Goal: Task Accomplishment & Management: Complete application form

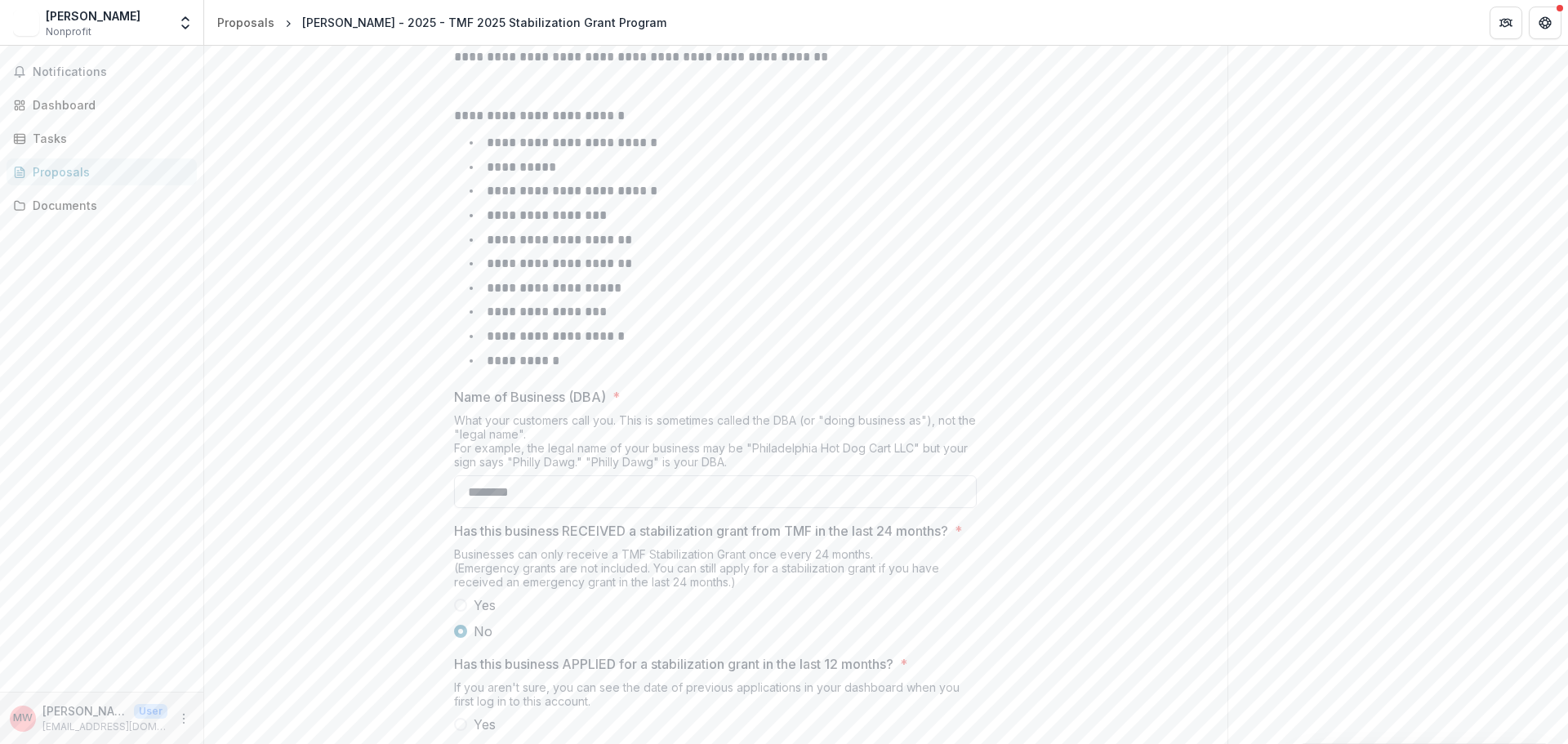
scroll to position [661, 0]
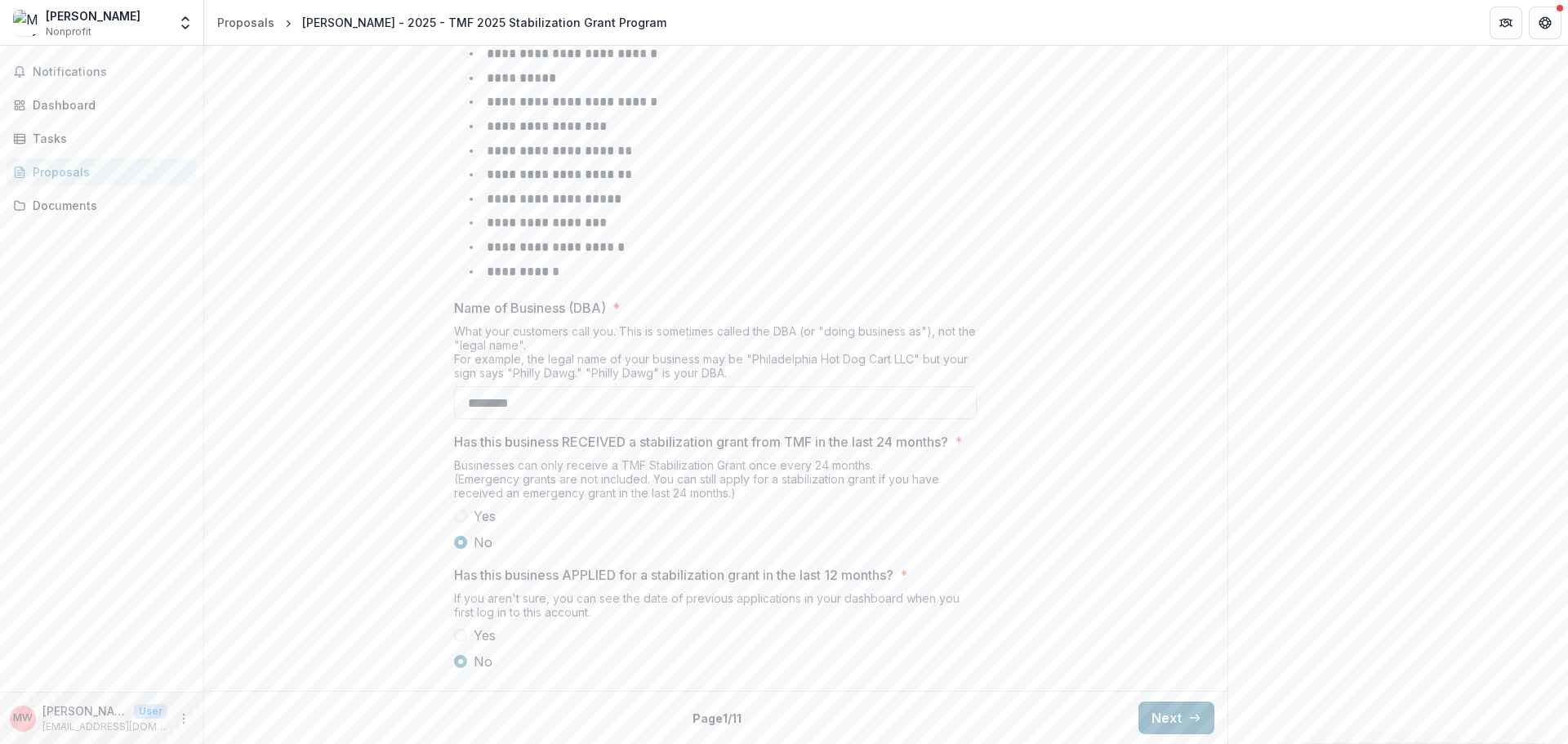
click at [1165, 714] on button "Next" at bounding box center [1176, 718] width 76 height 33
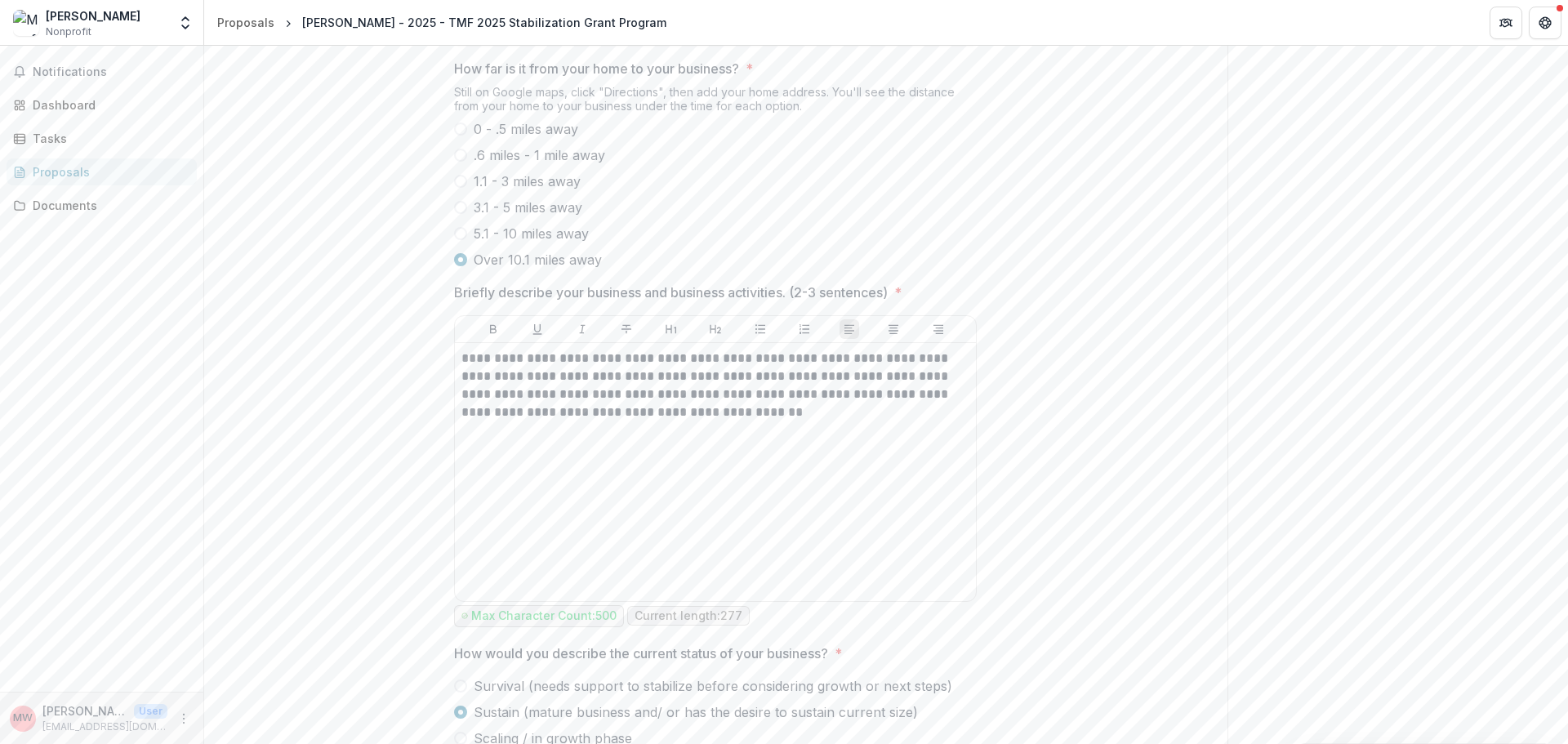
scroll to position [800, 0]
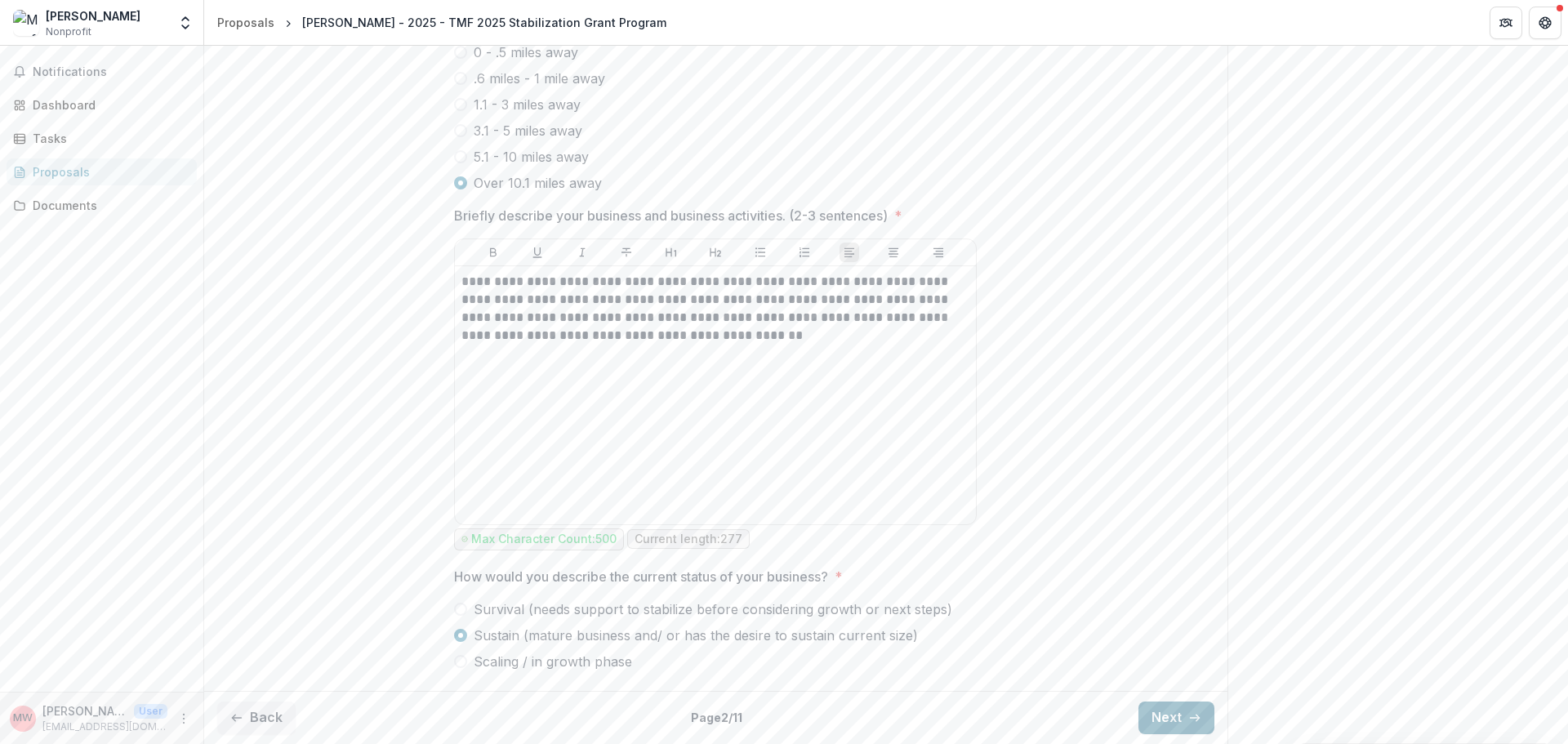
click at [1166, 732] on button "Next" at bounding box center [1176, 718] width 76 height 33
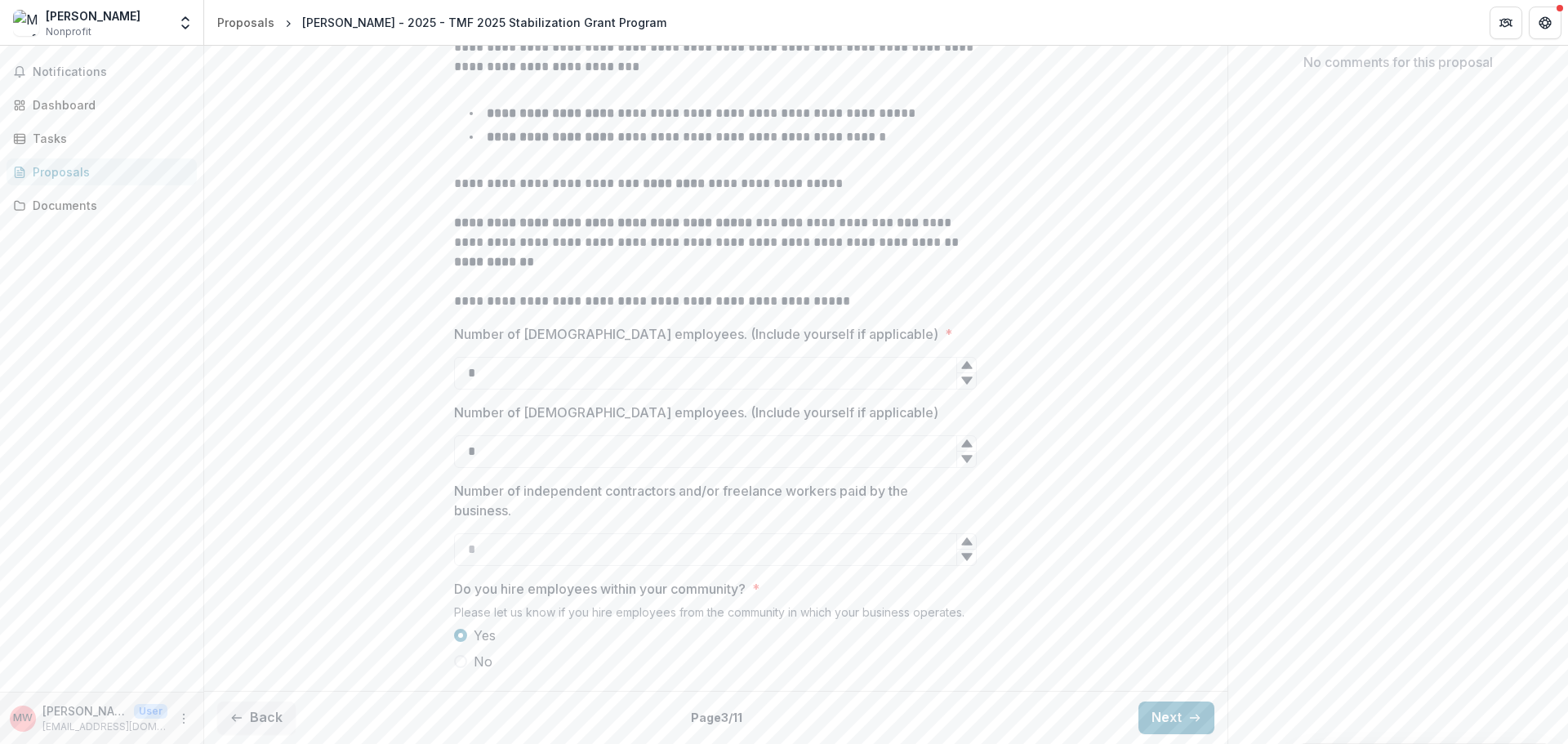
scroll to position [410, 0]
click at [269, 716] on button "Back" at bounding box center [256, 718] width 79 height 33
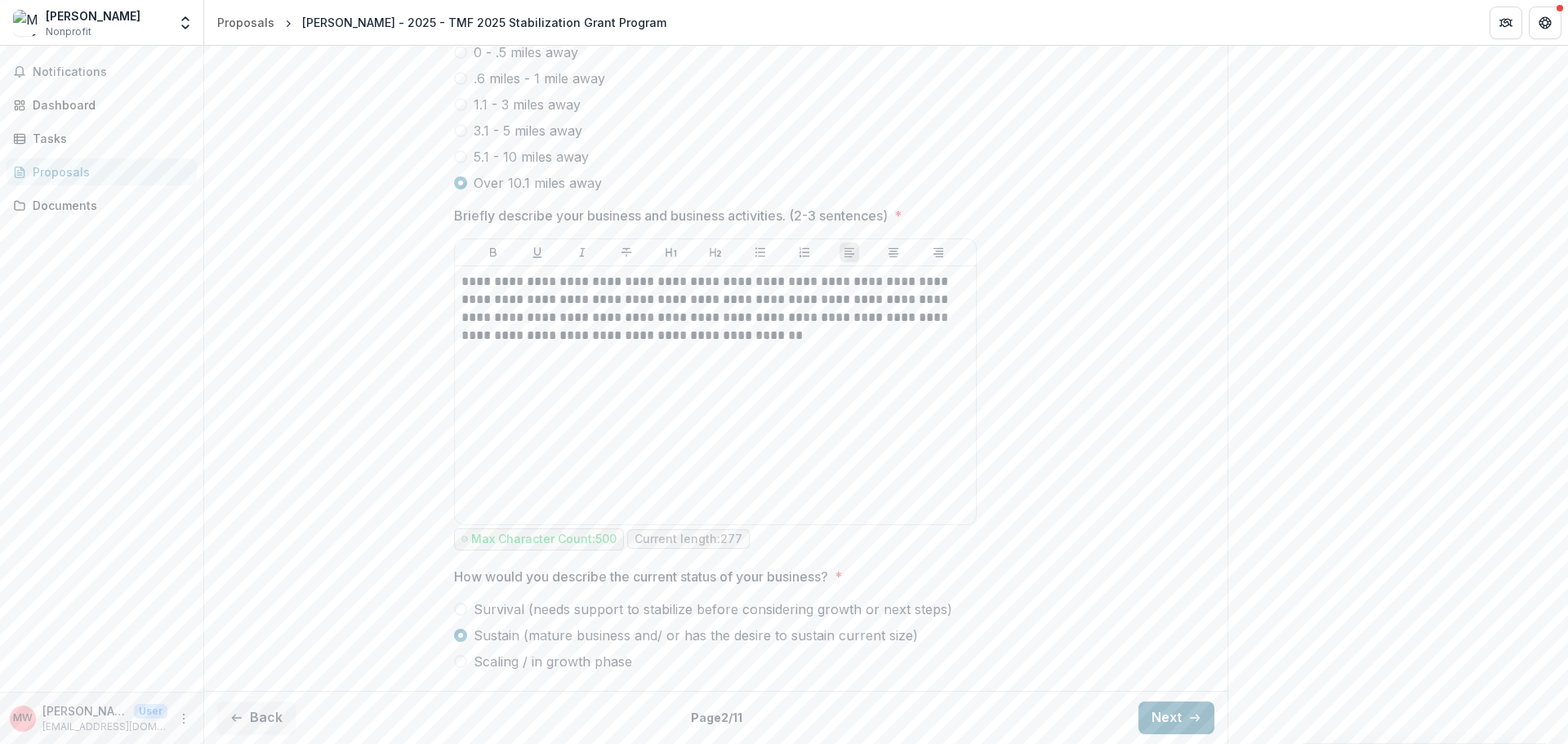
click at [1163, 714] on button "Next" at bounding box center [1176, 718] width 76 height 33
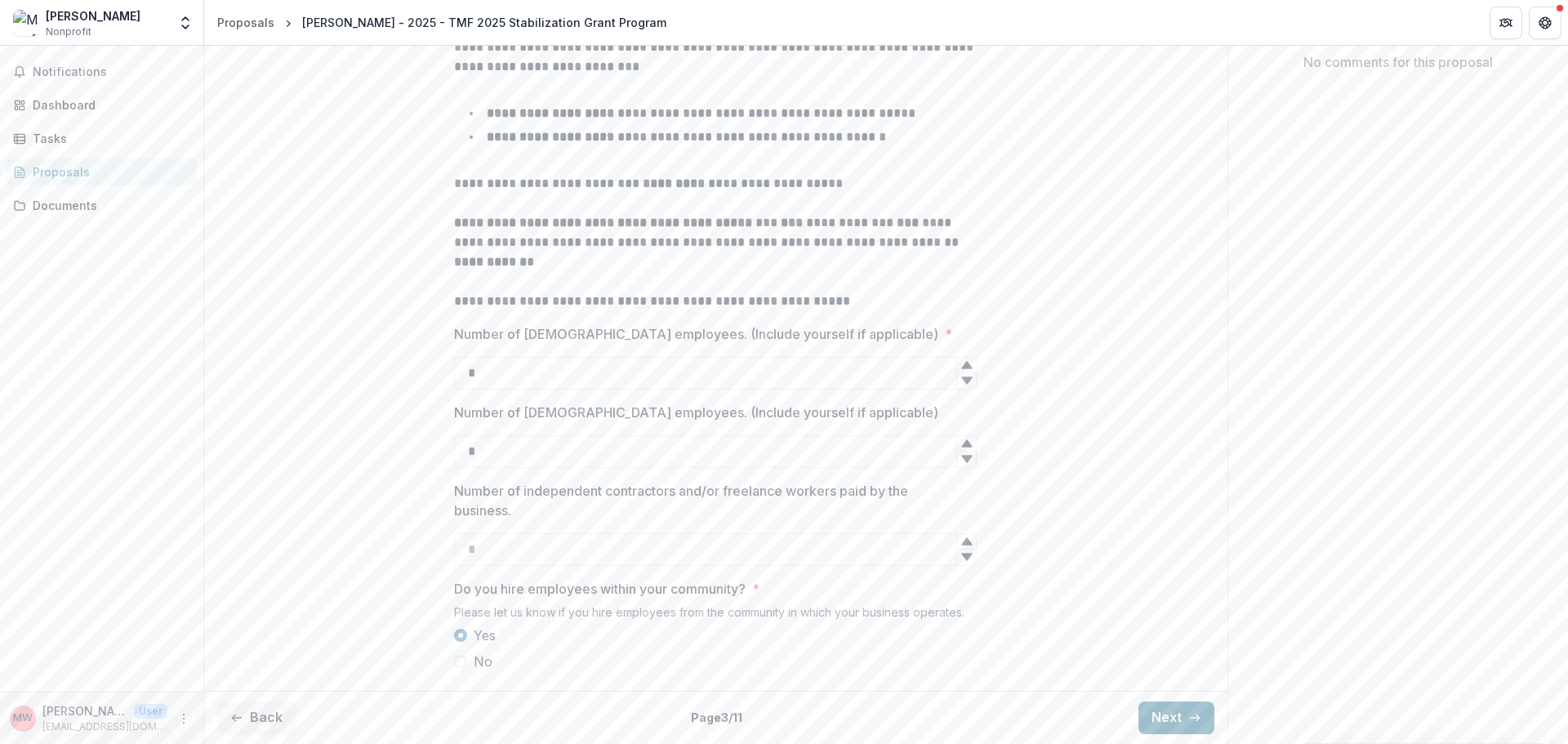
click at [1169, 718] on button "Next" at bounding box center [1176, 718] width 76 height 33
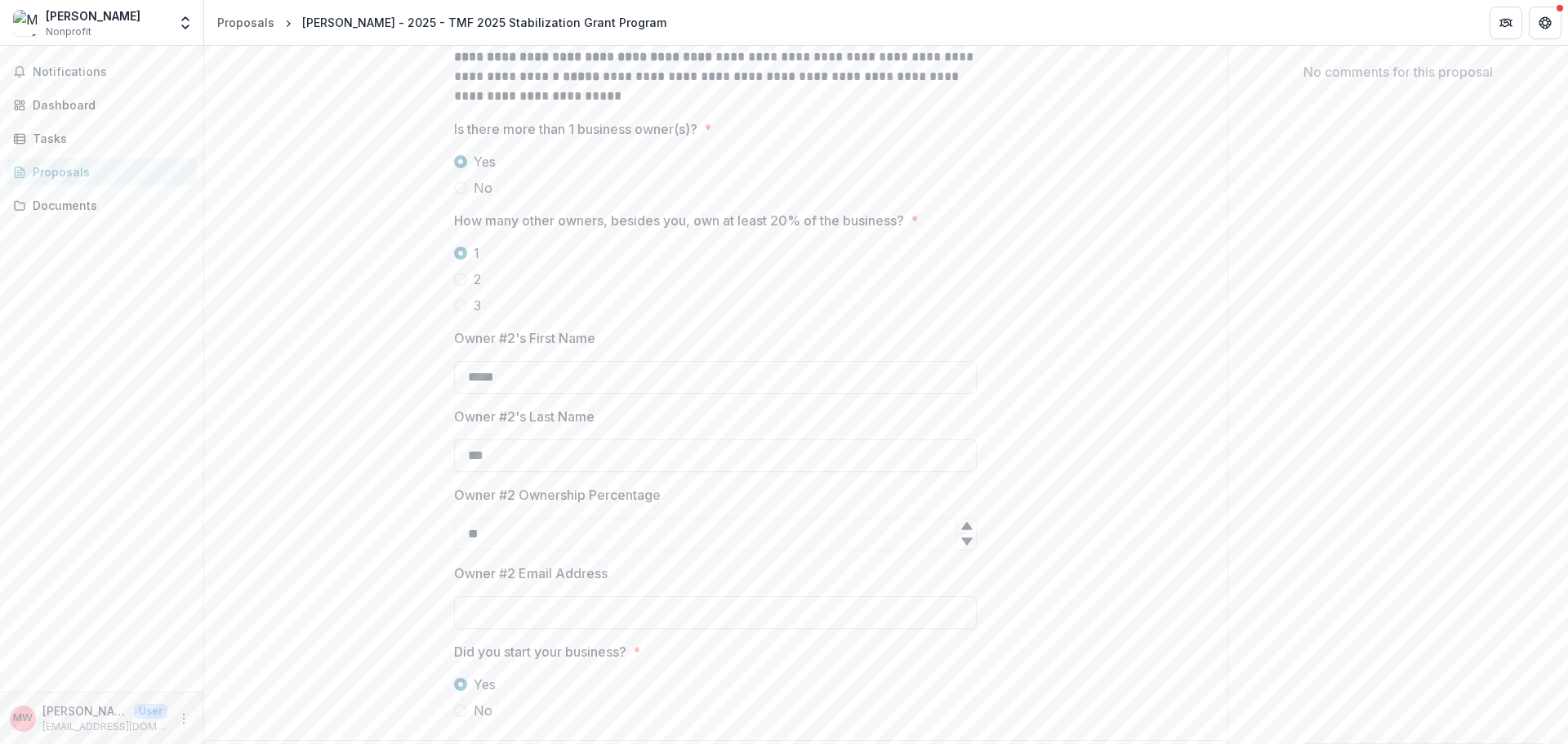
scroll to position [449, 0]
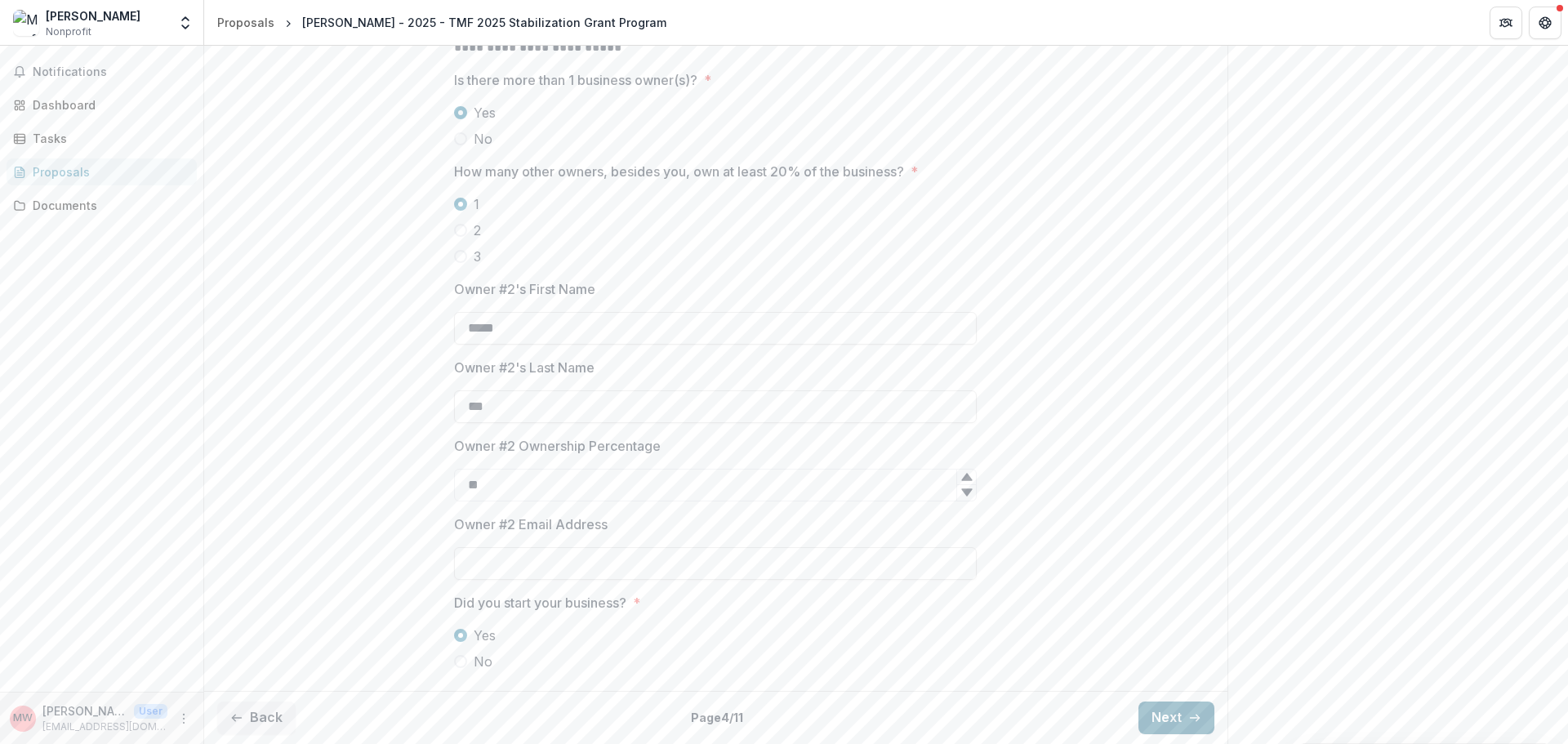
click at [1178, 714] on button "Next" at bounding box center [1176, 718] width 76 height 33
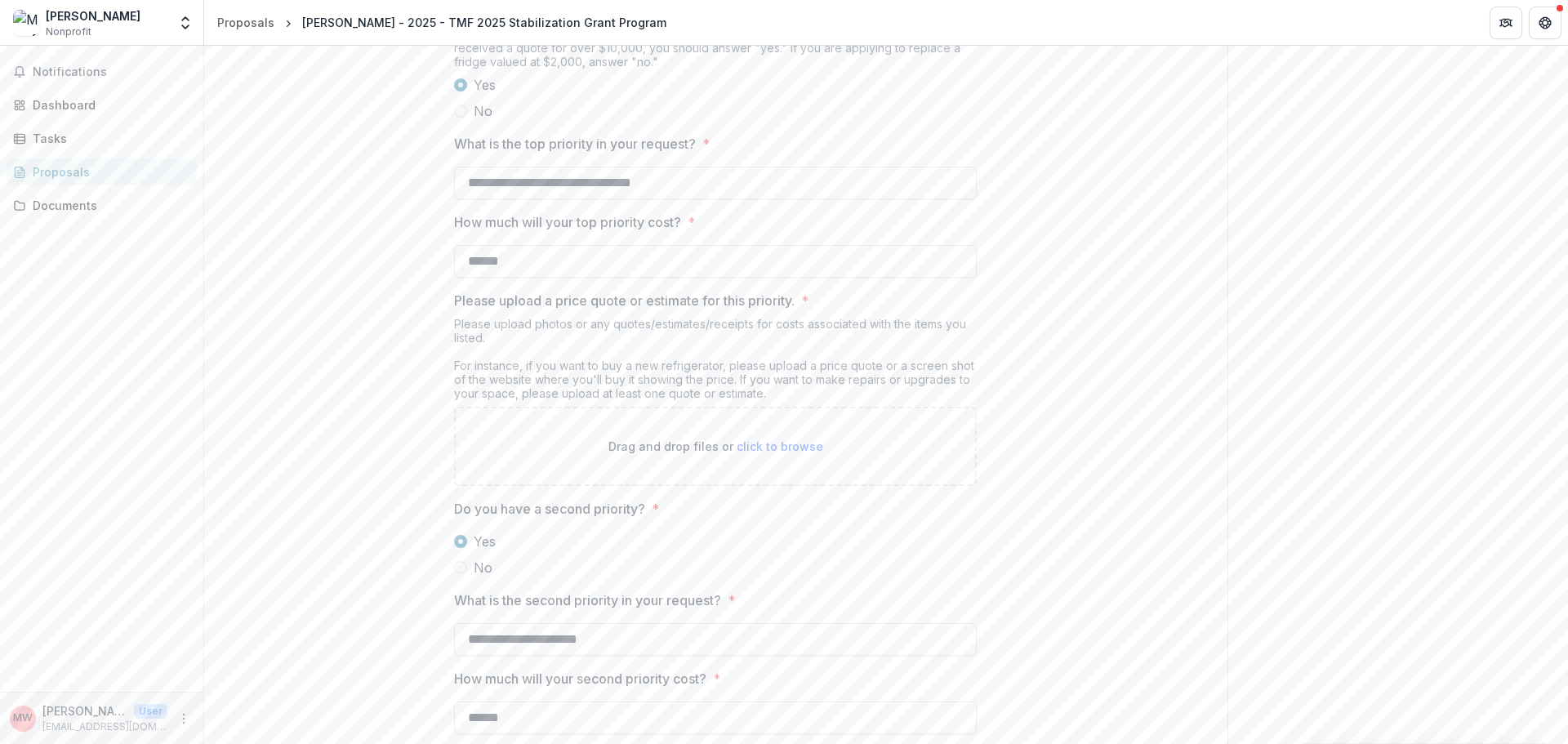
scroll to position [1552, 0]
drag, startPoint x: 778, startPoint y: 505, endPoint x: 787, endPoint y: 550, distance: 45.9
click at [786, 547] on div "**********" at bounding box center [716, 290] width 523 height 3033
drag, startPoint x: 582, startPoint y: 326, endPoint x: 387, endPoint y: 326, distance: 195.0
click at [387, 326] on div "**********" at bounding box center [715, 290] width 1023 height 3033
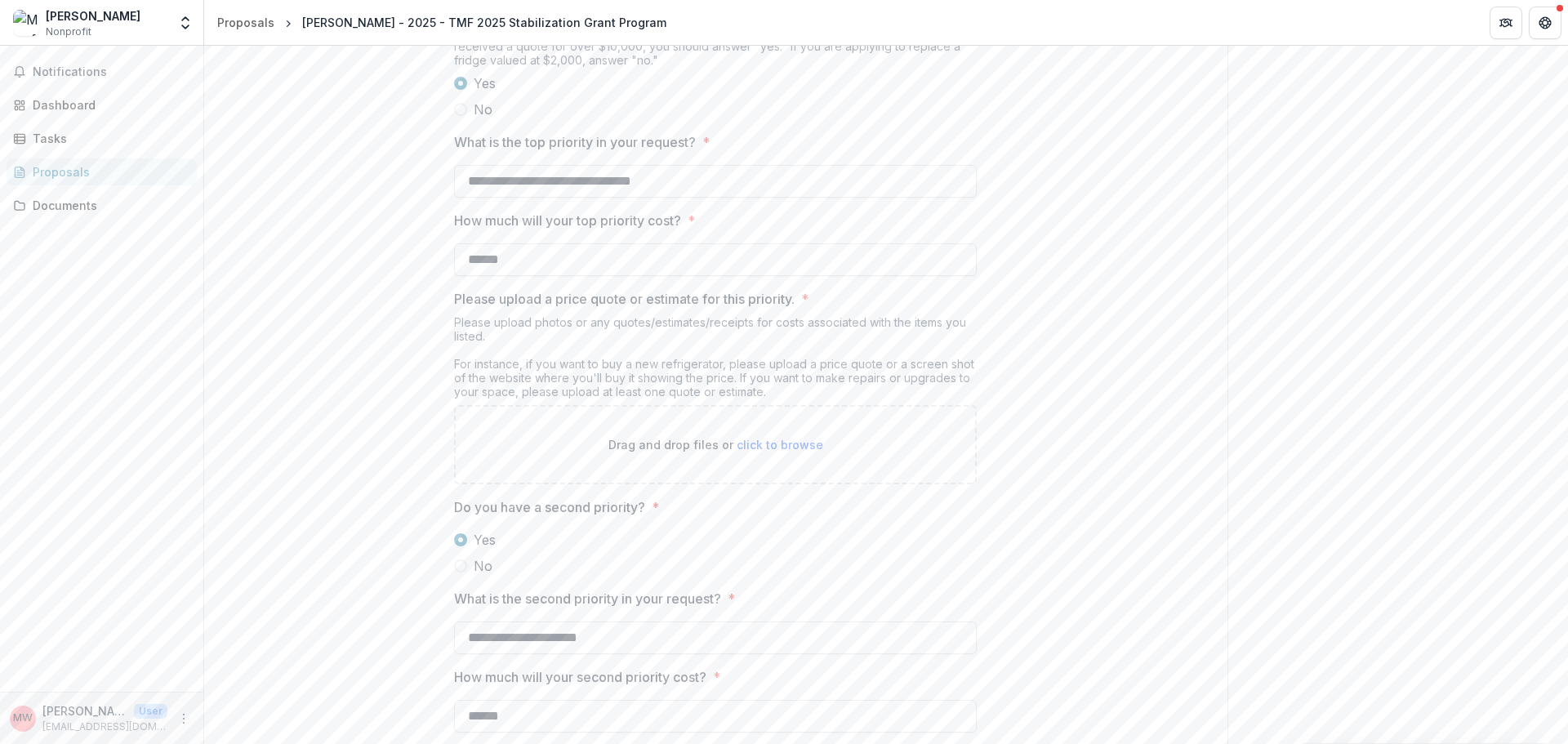
click at [381, 327] on div "**********" at bounding box center [715, 290] width 1023 height 3033
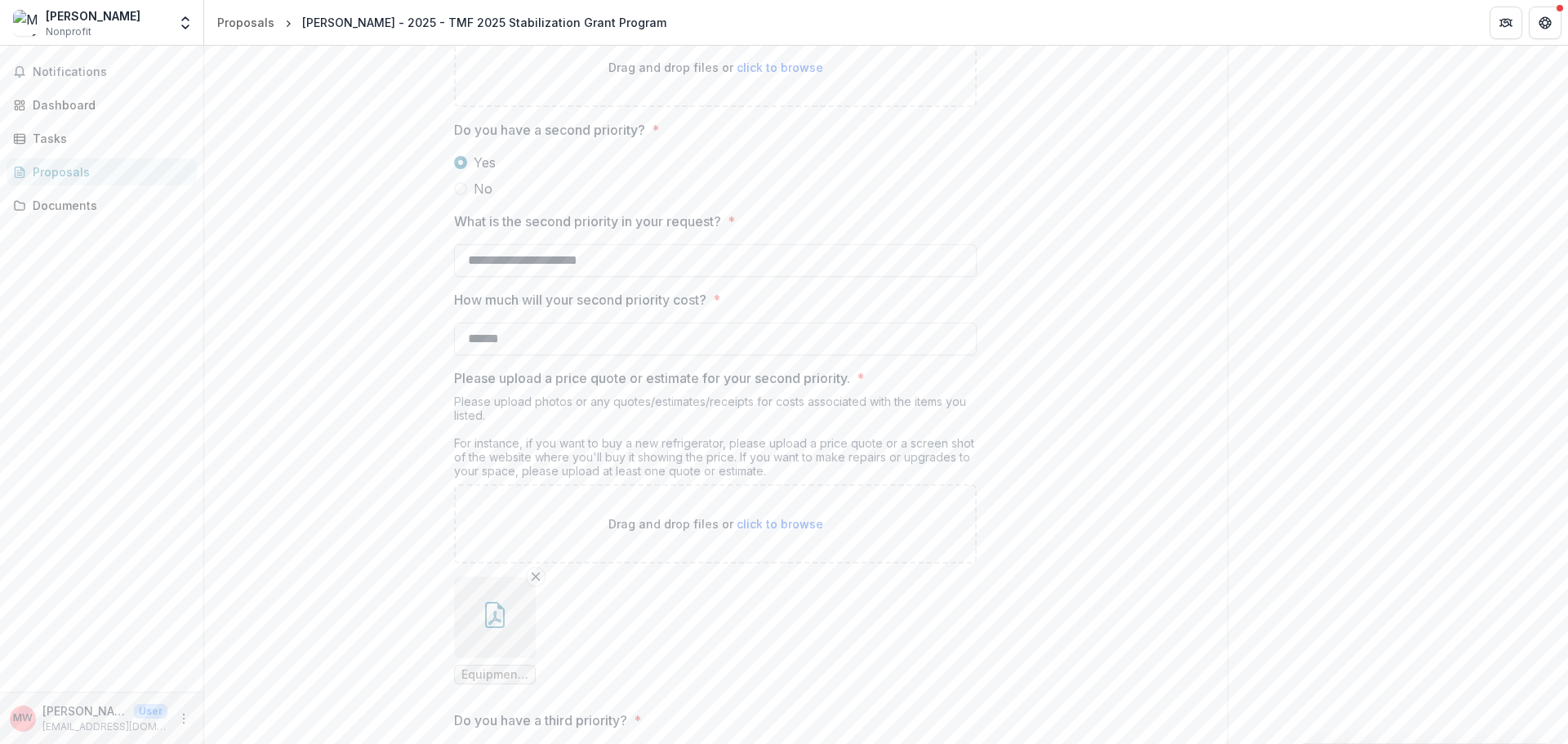
scroll to position [1797, 0]
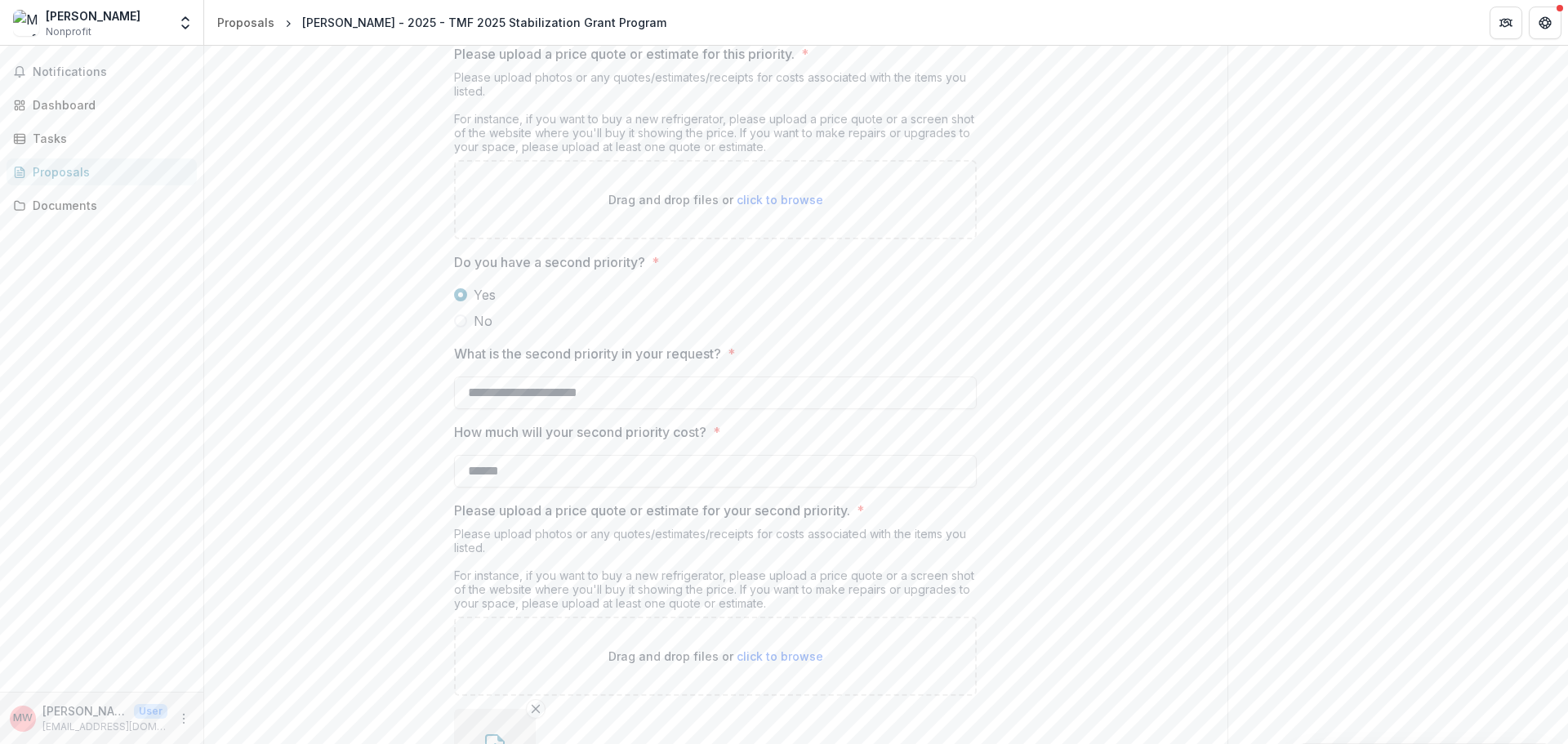
click at [771, 207] on span "click to browse" at bounding box center [780, 200] width 86 height 14
type input "**********"
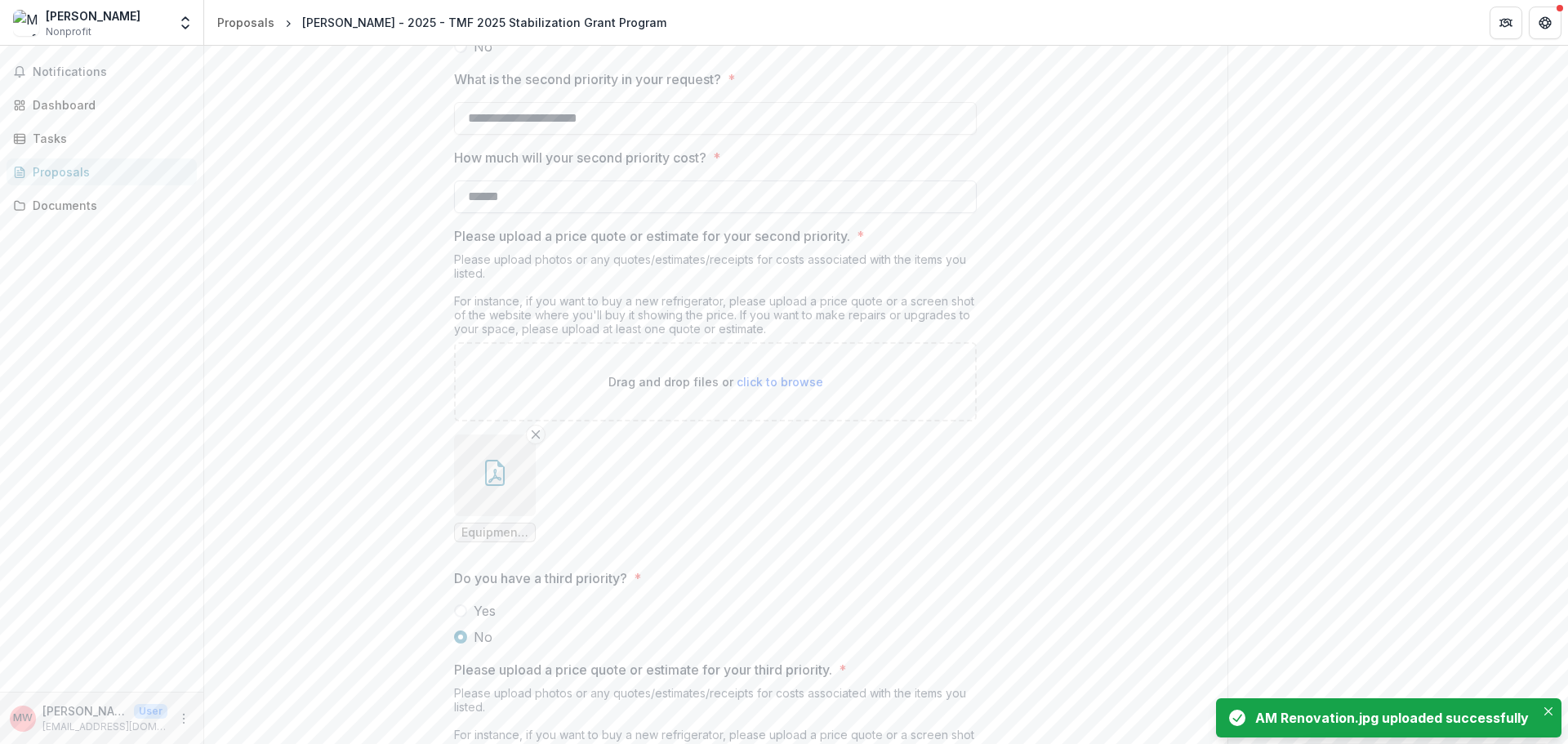
scroll to position [2614, 0]
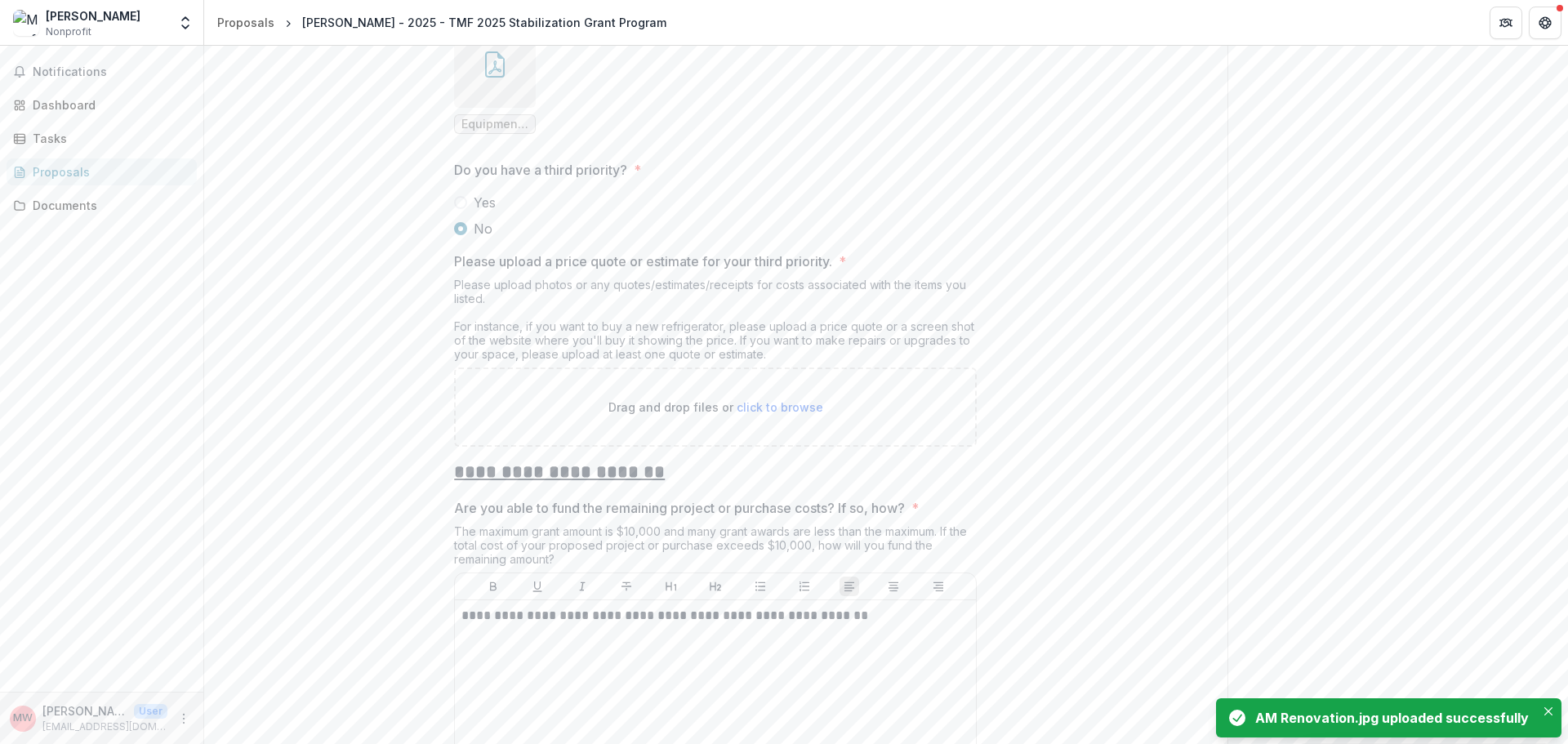
click at [785, 414] on span "click to browse" at bounding box center [780, 407] width 86 height 14
type input "**********"
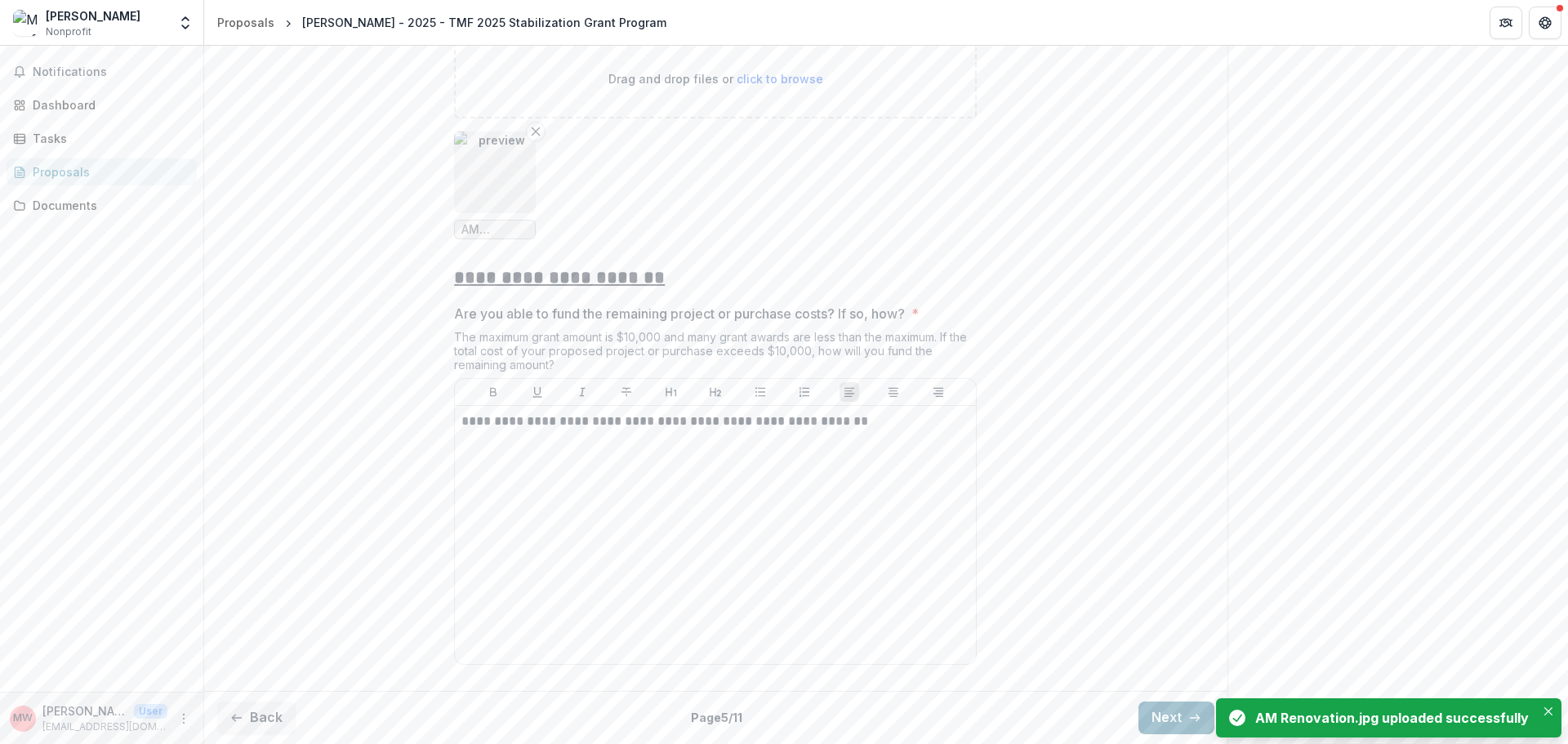
click at [1190, 714] on icon "button" at bounding box center [1194, 718] width 13 height 13
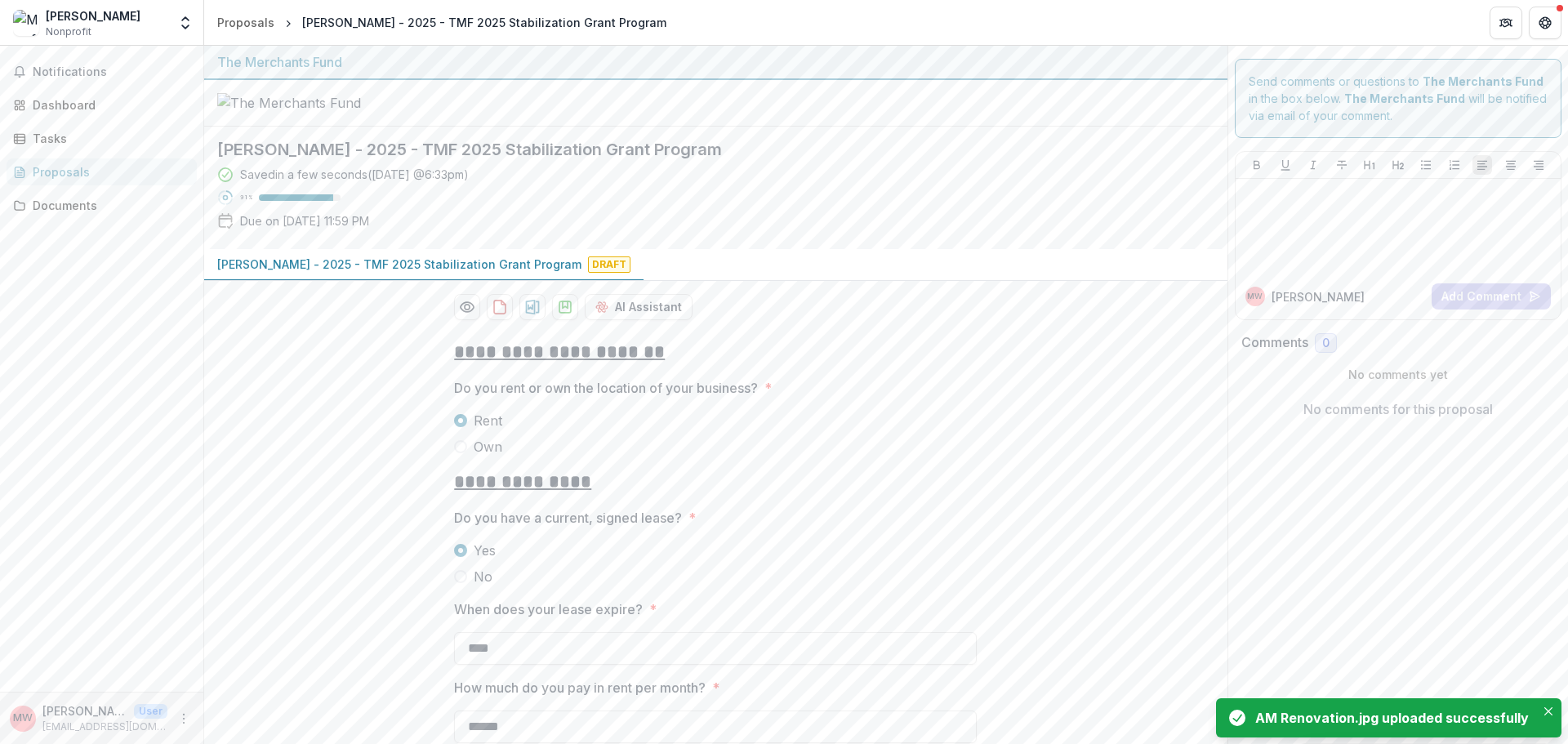
scroll to position [259, 0]
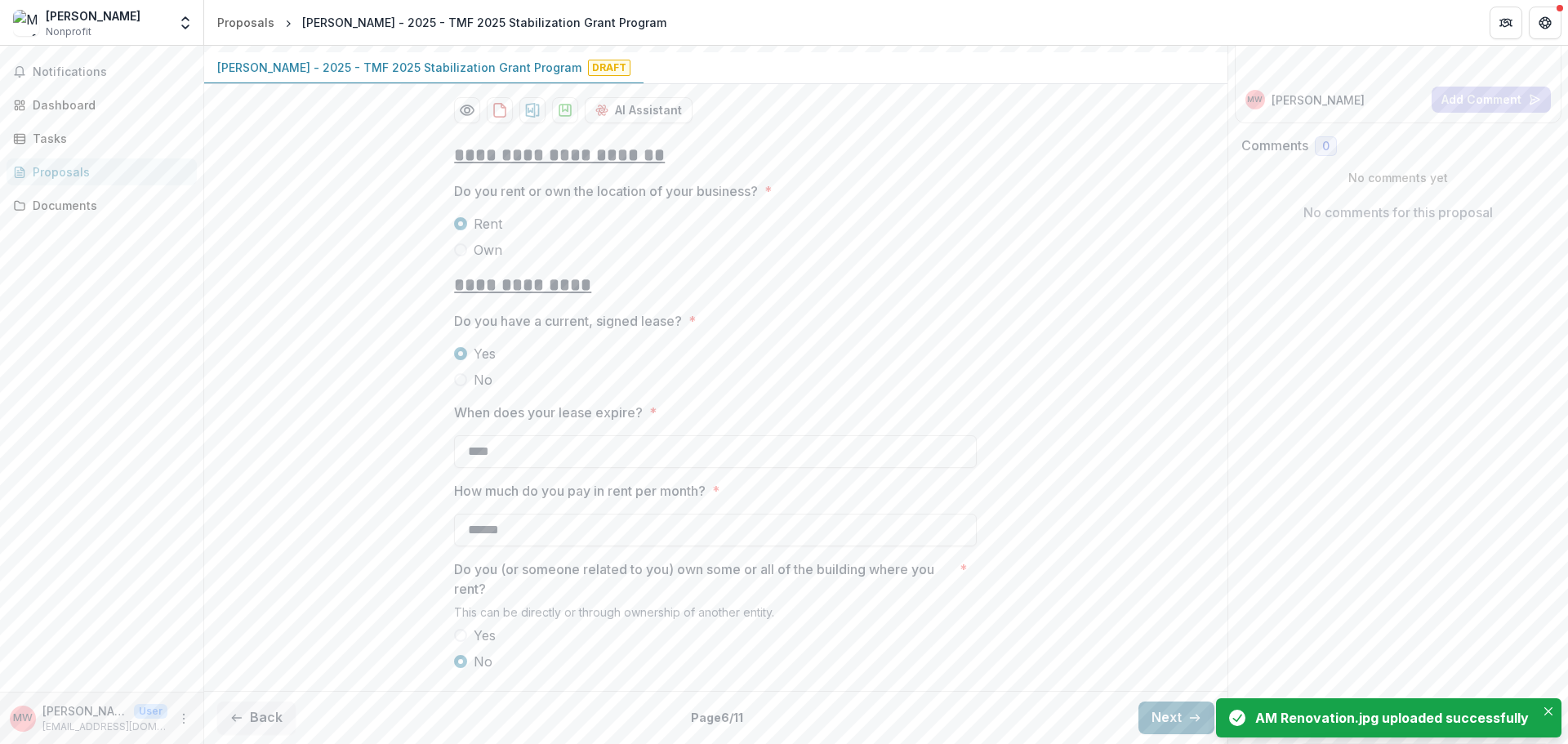
click at [1159, 719] on button "Next" at bounding box center [1176, 718] width 76 height 33
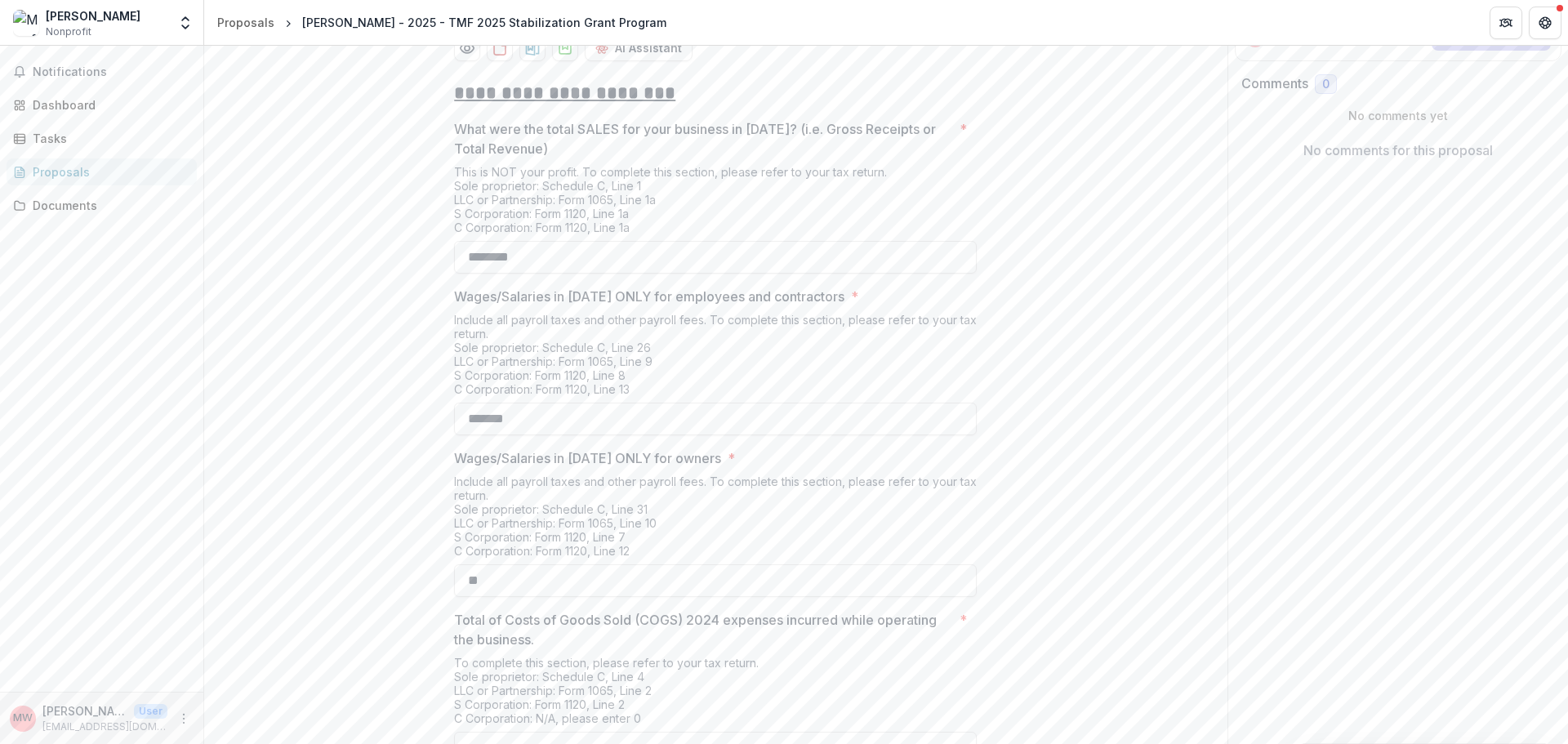
drag, startPoint x: 596, startPoint y: 322, endPoint x: 370, endPoint y: 315, distance: 226.1
click at [370, 315] on div "**********" at bounding box center [715, 496] width 1023 height 857
click at [365, 430] on div "**********" at bounding box center [715, 496] width 1023 height 857
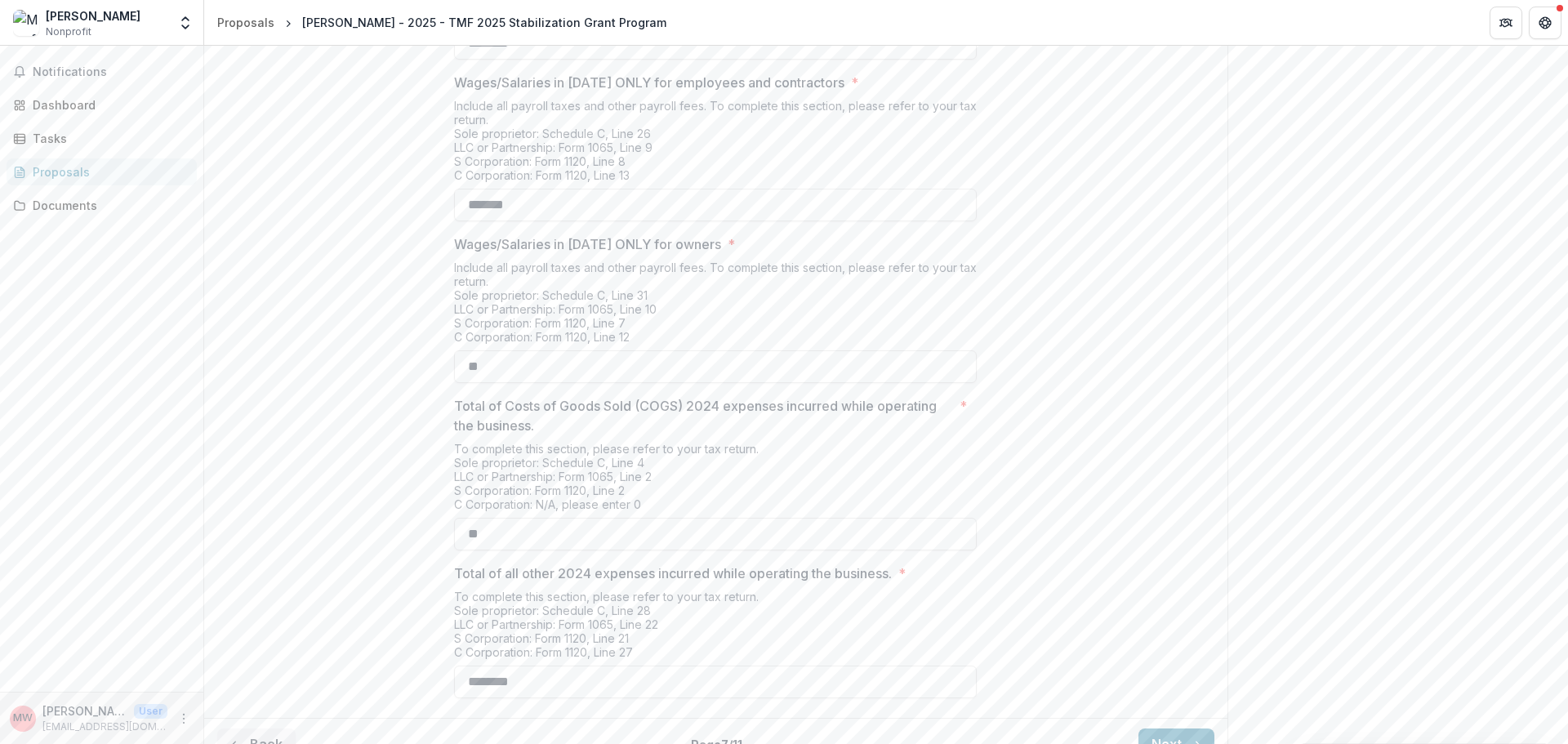
scroll to position [562, 0]
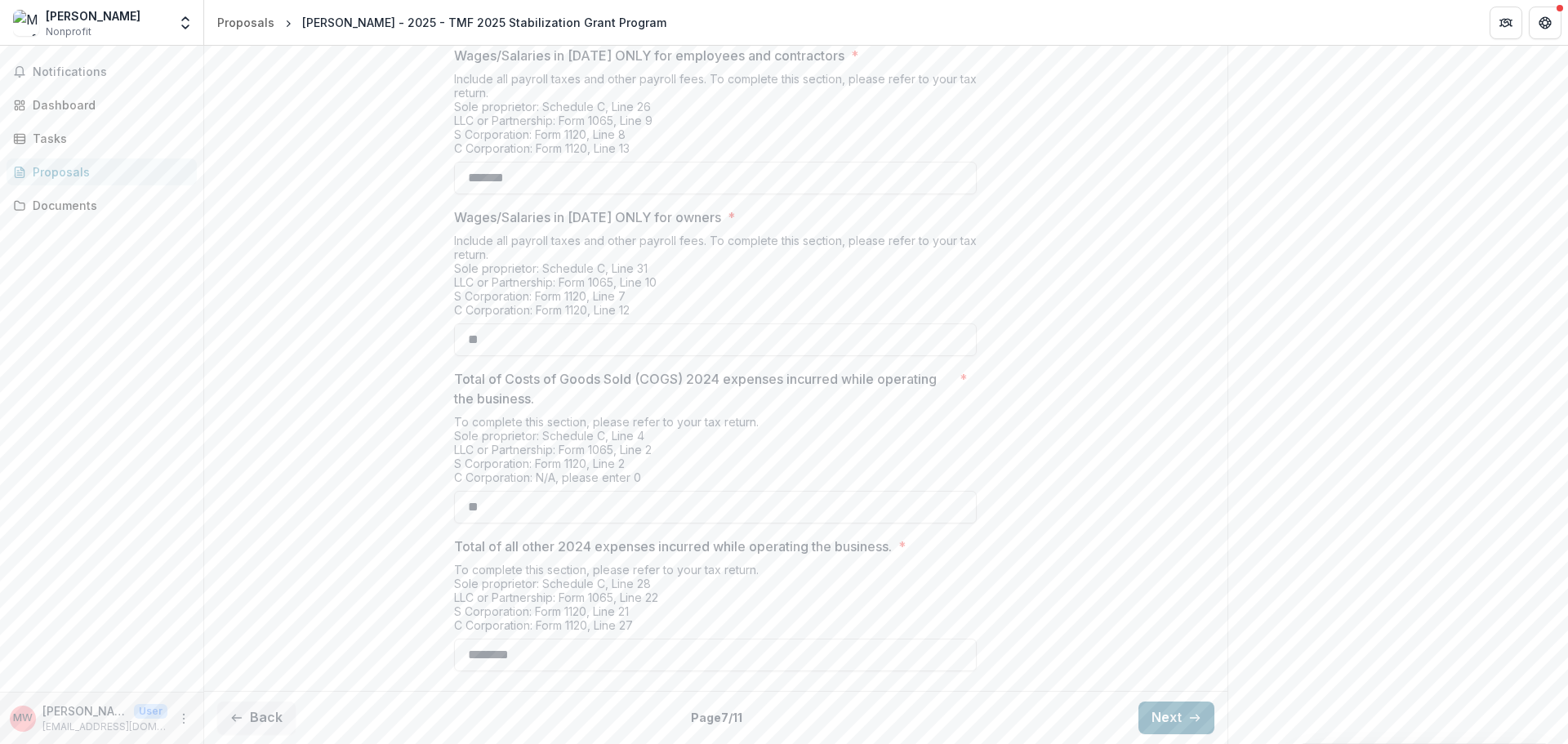
click at [1197, 716] on icon "button" at bounding box center [1194, 718] width 13 height 13
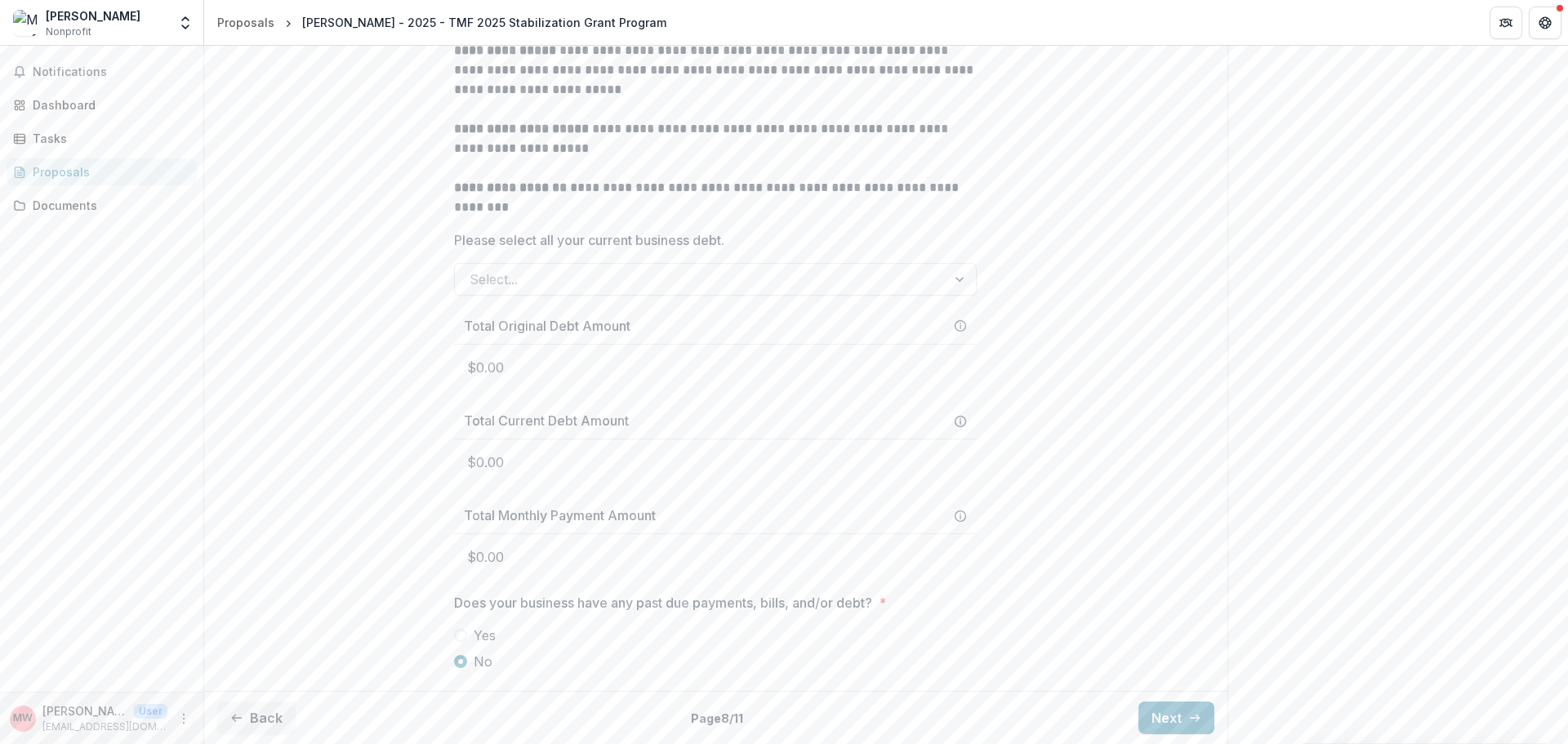
scroll to position [612, 0]
click at [1164, 717] on button "Next" at bounding box center [1176, 718] width 76 height 33
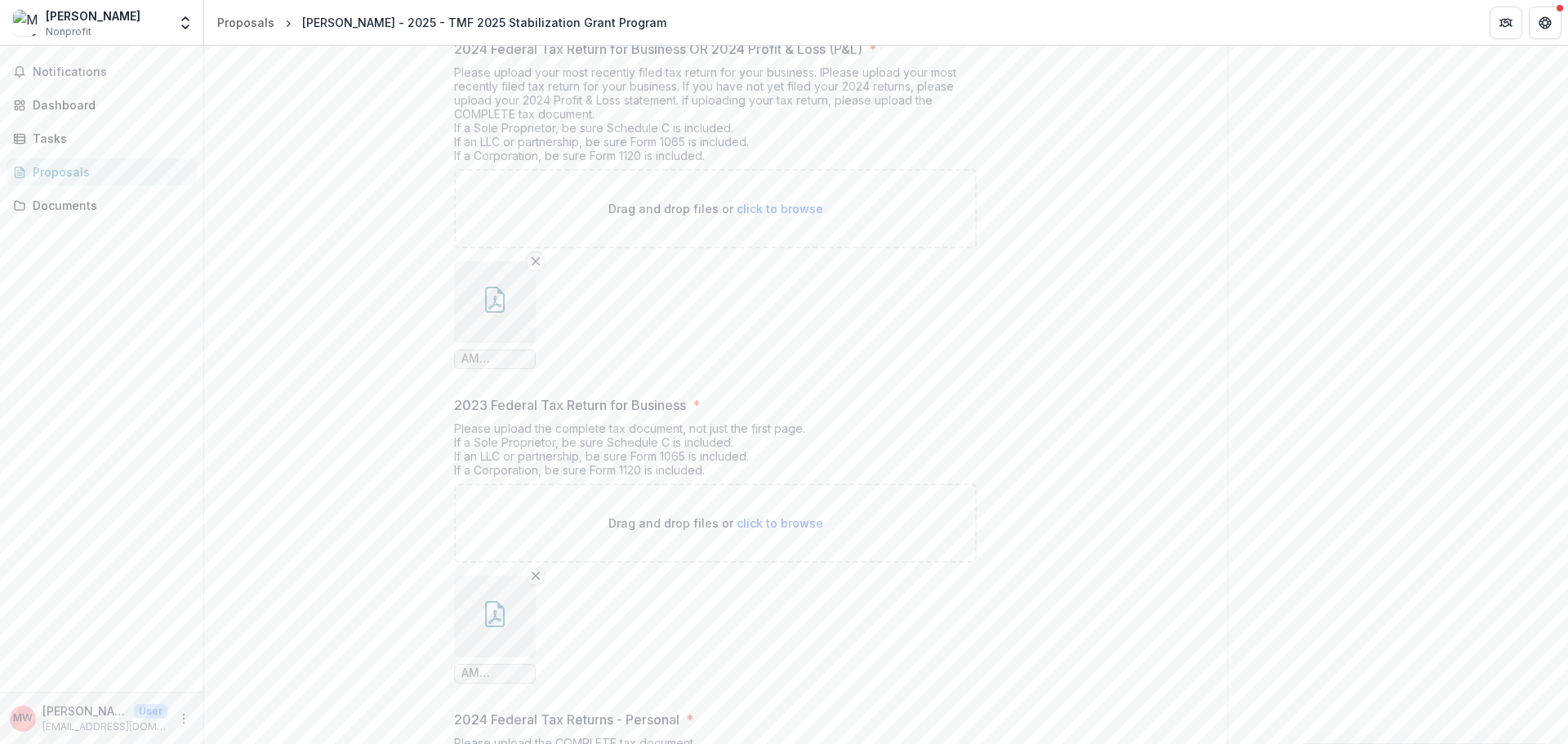
scroll to position [939, 0]
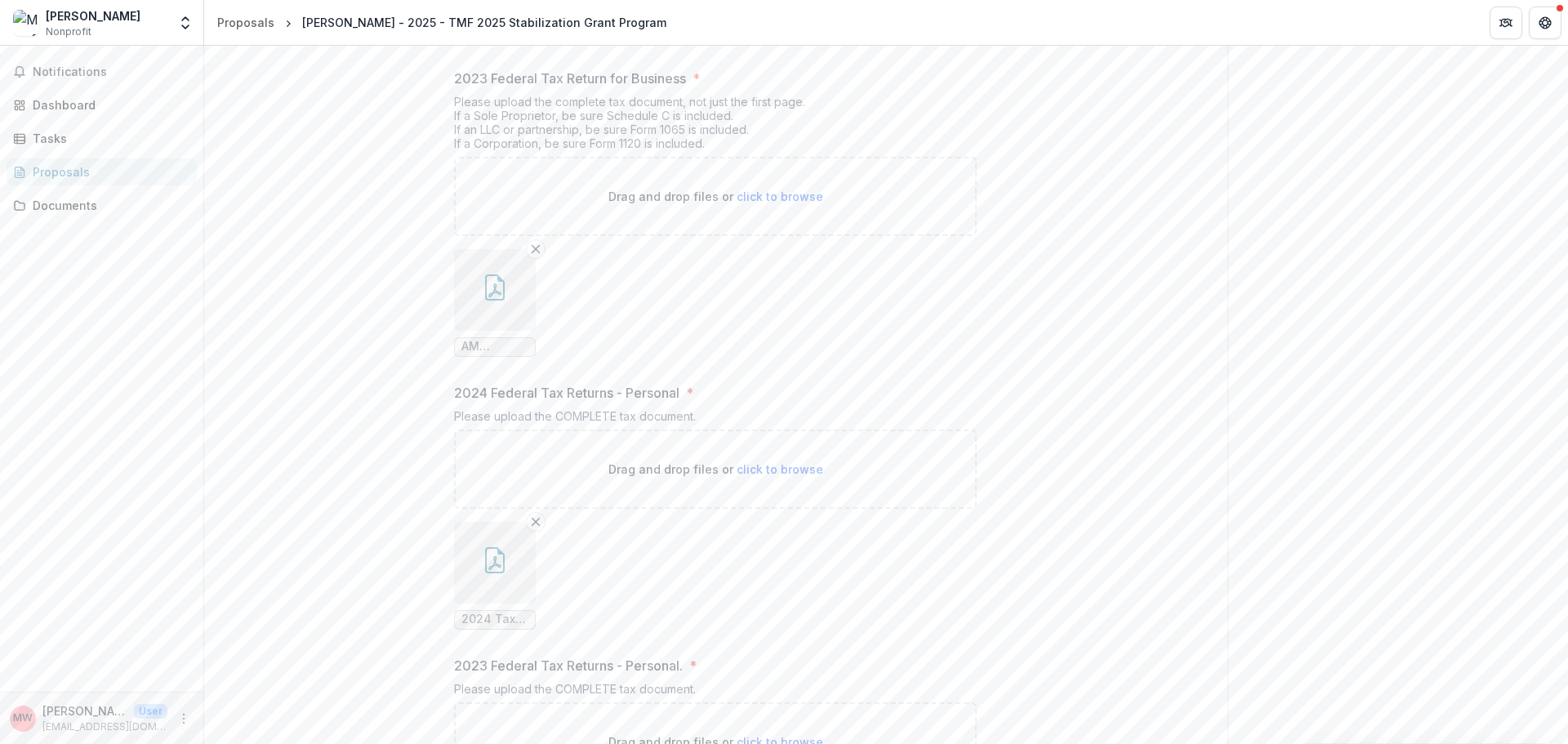
click at [480, 354] on span "AM Business Tax Return 2023.pdf" at bounding box center [494, 346] width 67 height 14
click at [488, 331] on button "button" at bounding box center [495, 289] width 82 height 82
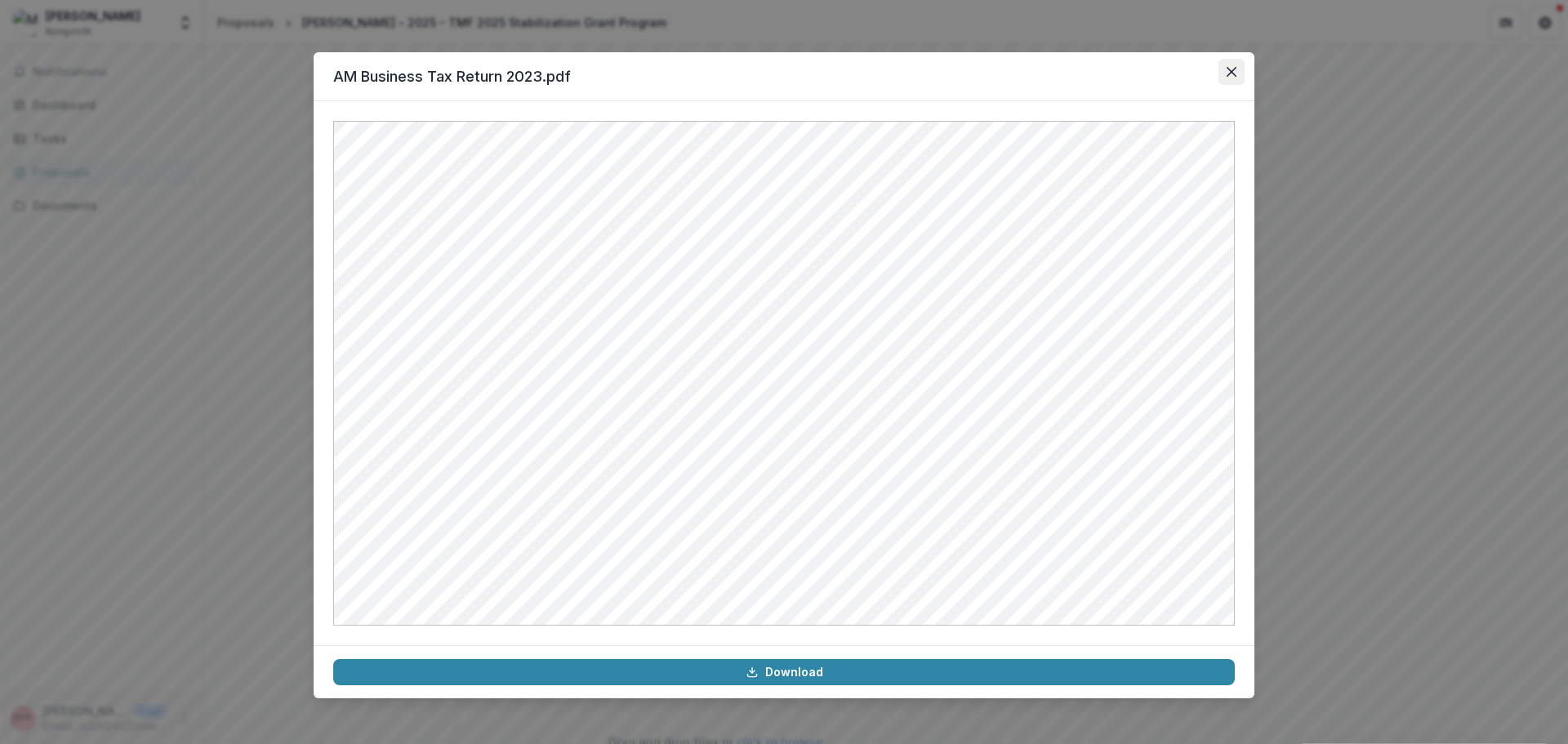
click at [1238, 79] on button "Close" at bounding box center [1231, 71] width 26 height 26
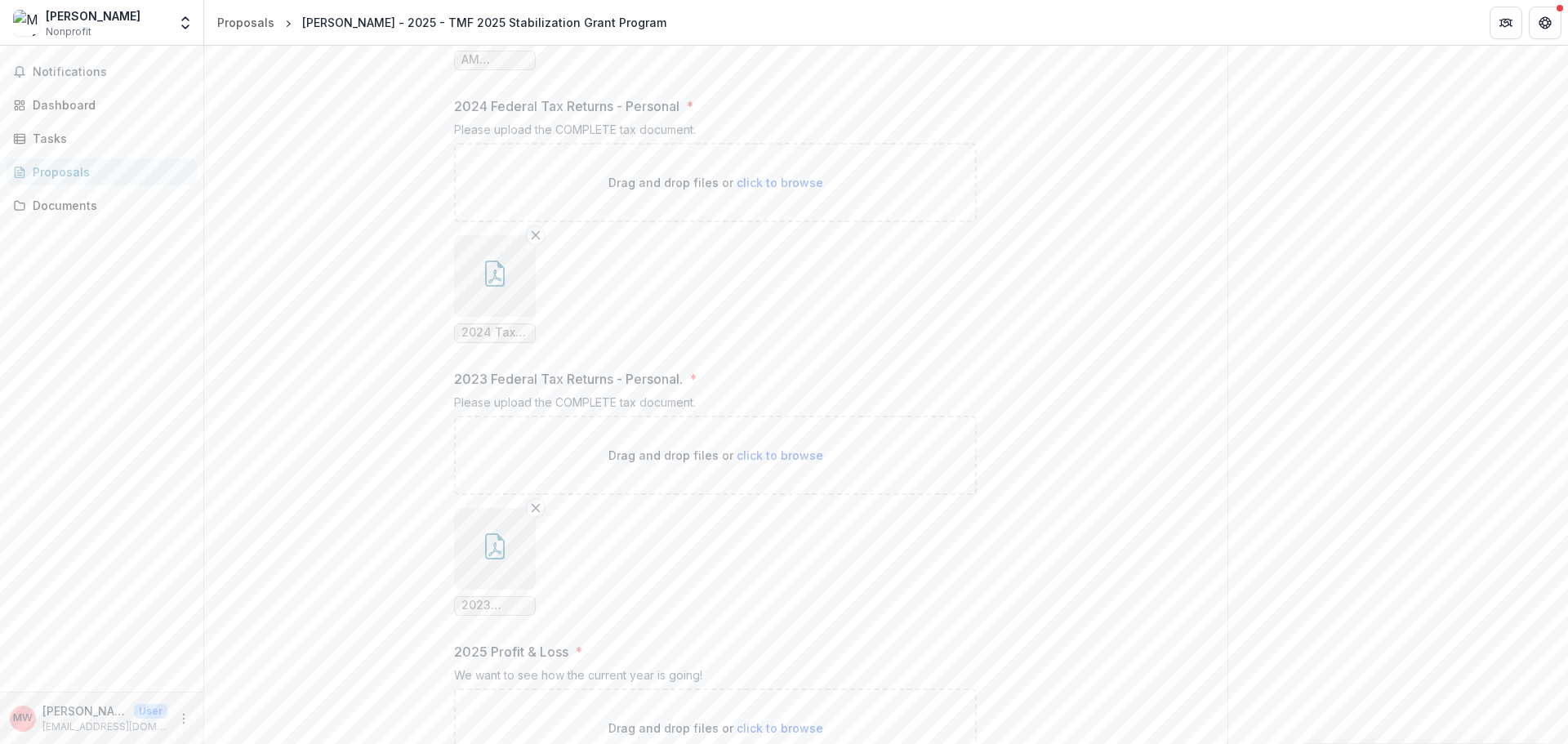
scroll to position [1584, 0]
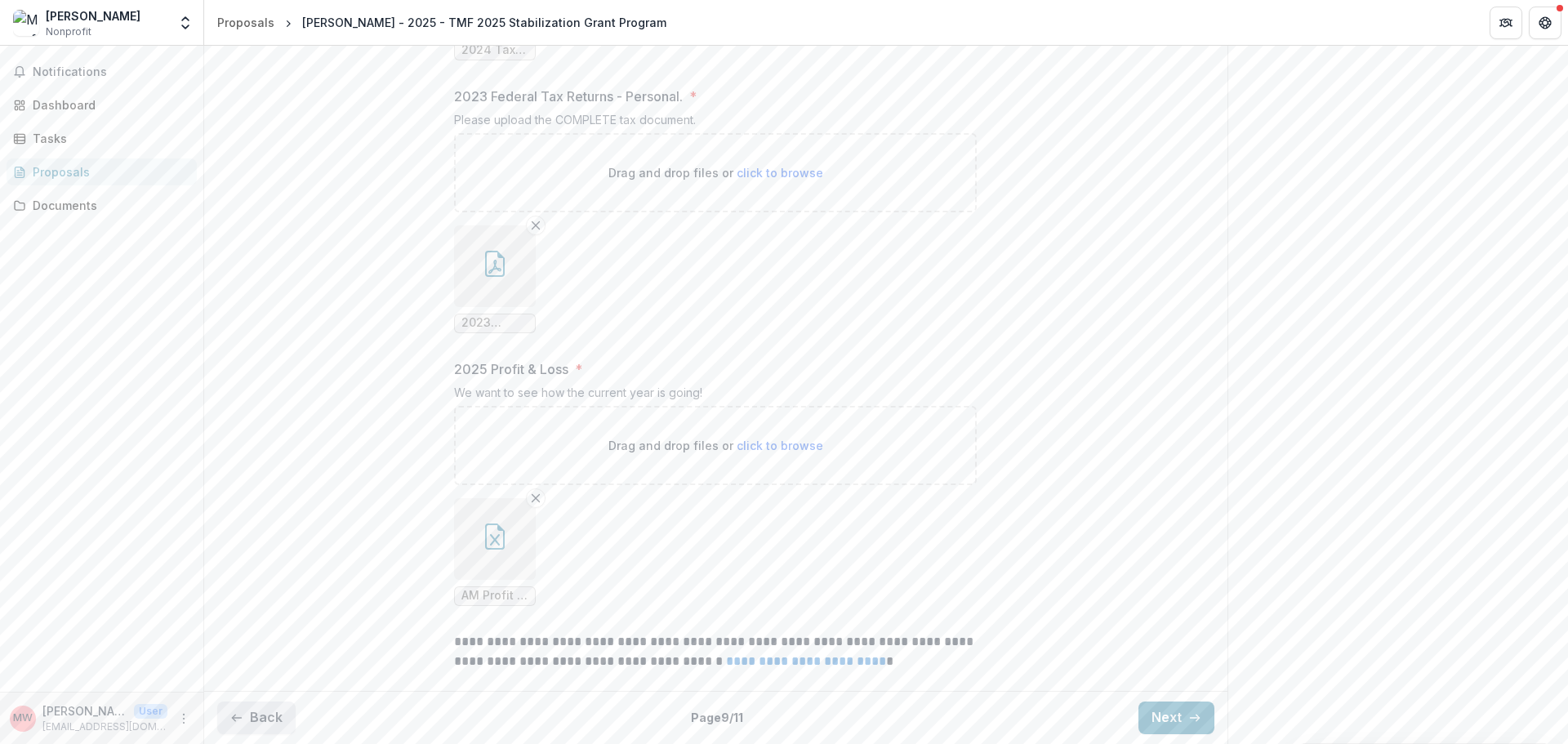
click at [284, 707] on button "Back" at bounding box center [256, 718] width 79 height 33
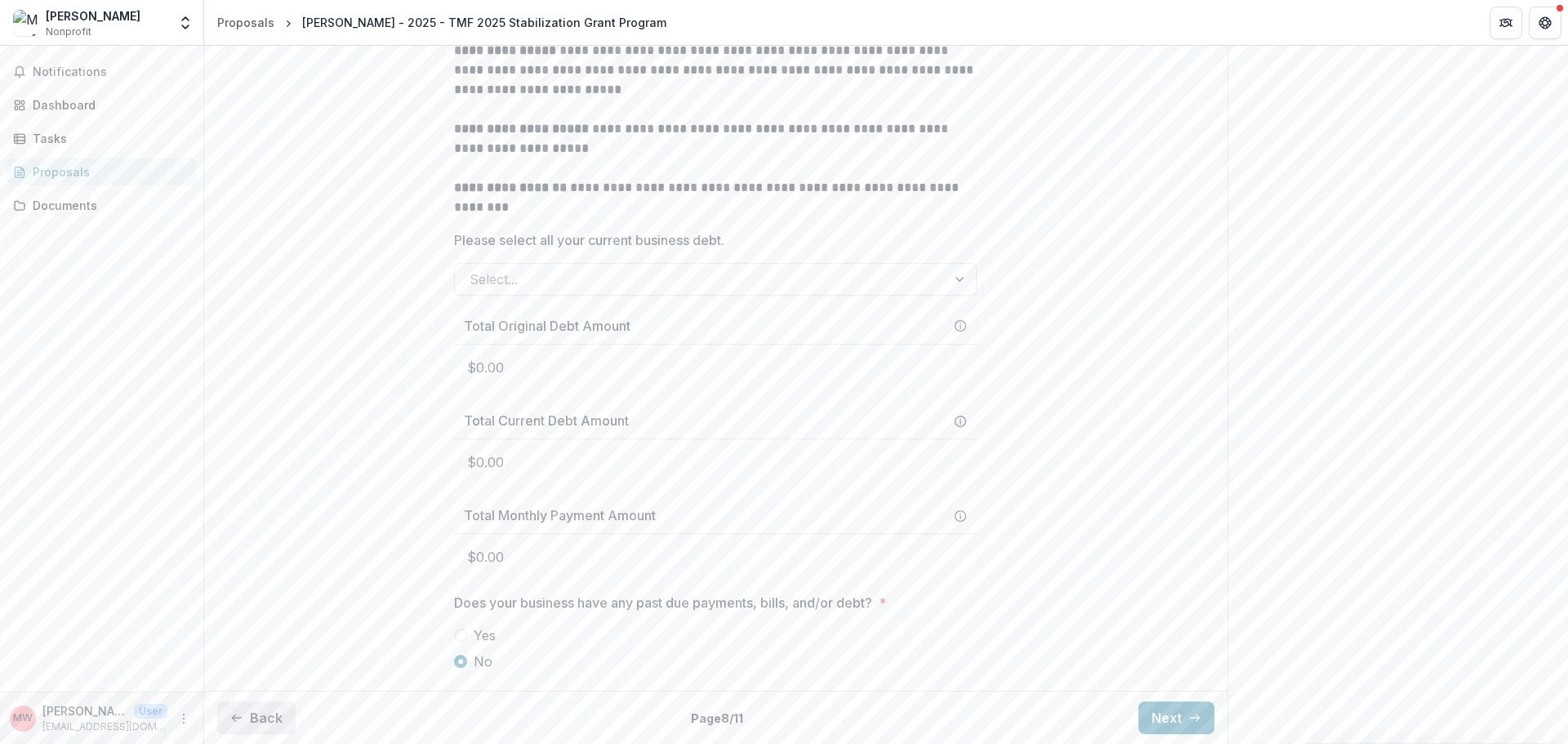
click at [284, 707] on button "Back" at bounding box center [256, 718] width 79 height 33
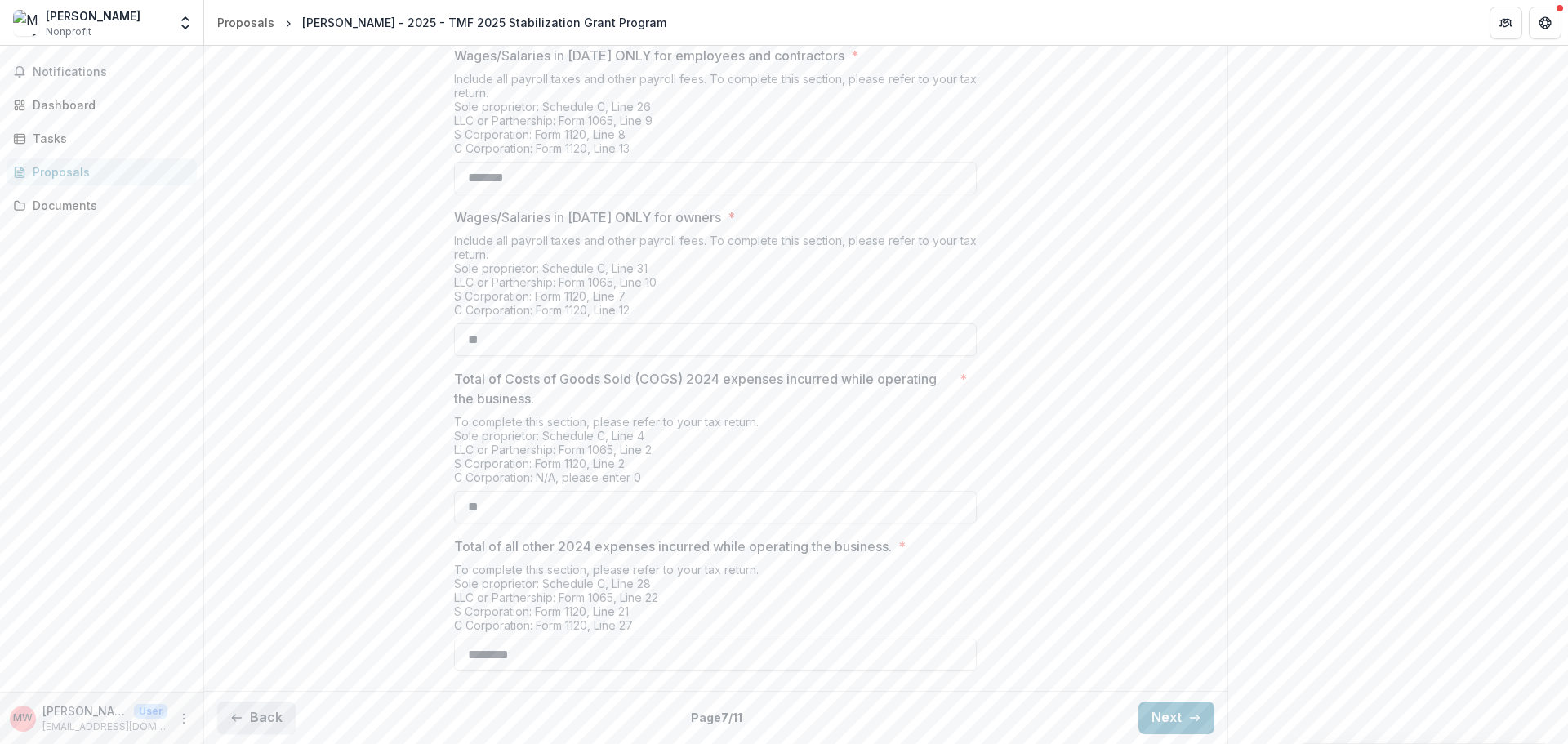
scroll to position [562, 0]
click at [262, 715] on button "Back" at bounding box center [256, 718] width 79 height 33
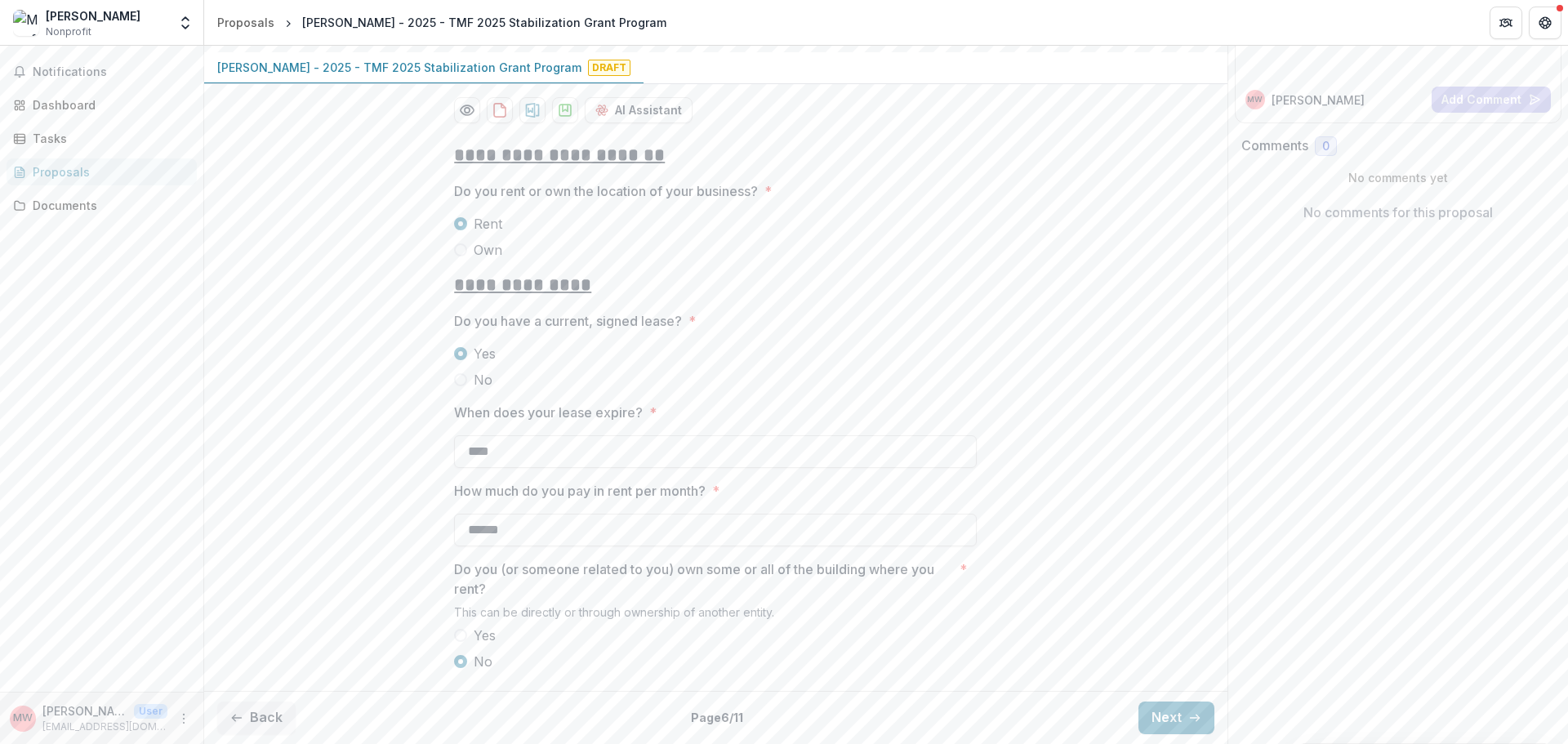
scroll to position [259, 0]
click at [221, 707] on button "Back" at bounding box center [256, 718] width 79 height 33
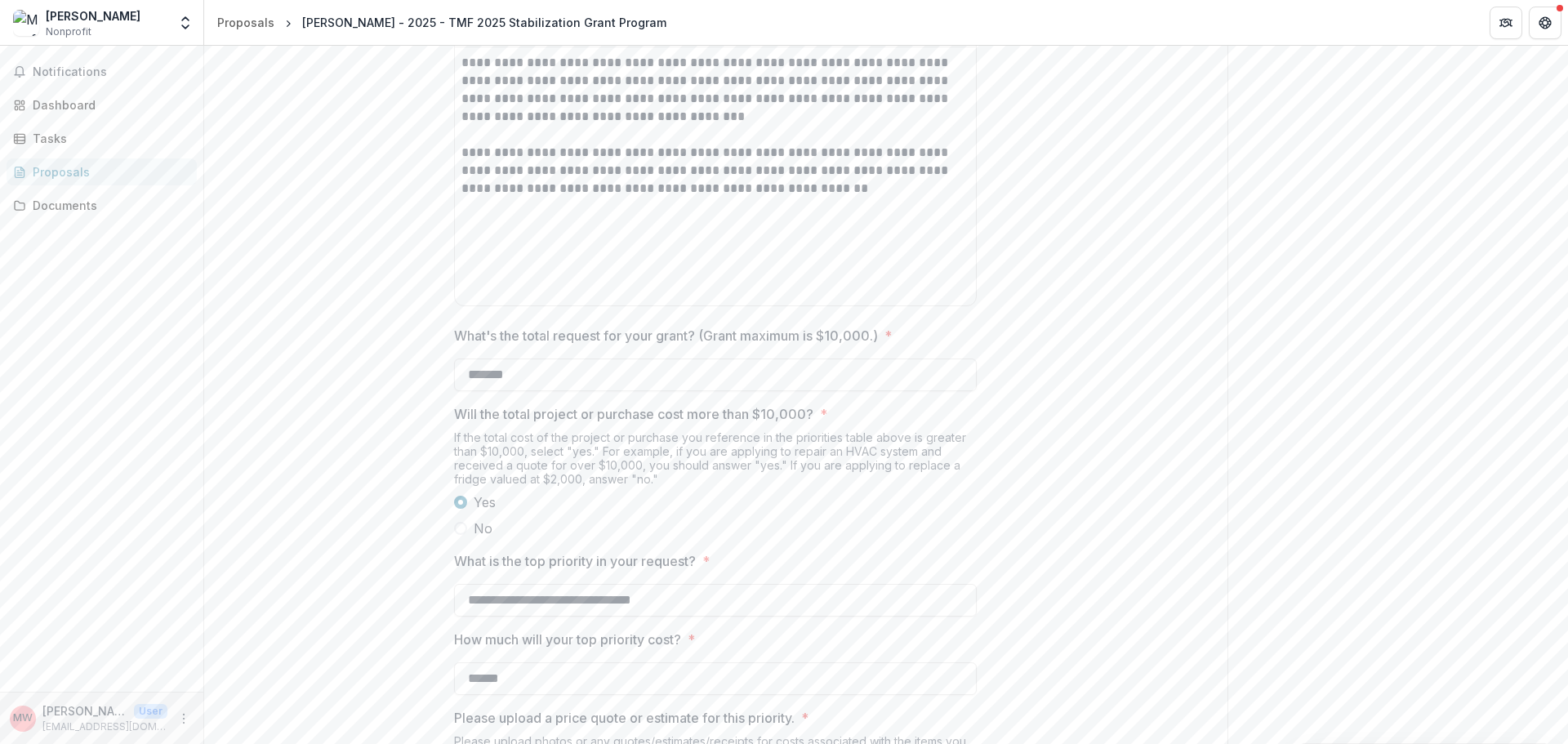
scroll to position [1207, 0]
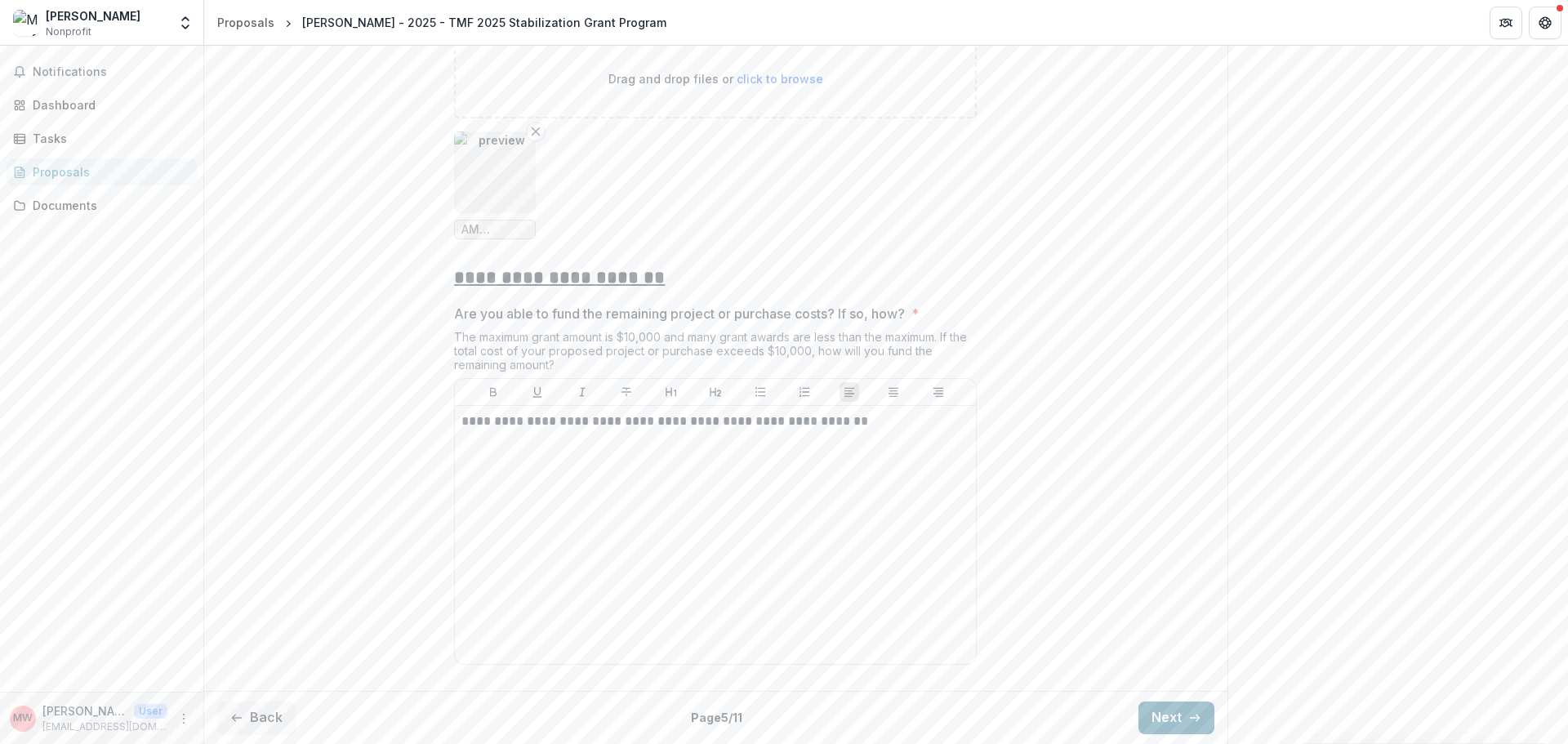
click at [1138, 725] on button "Next" at bounding box center [1176, 718] width 76 height 33
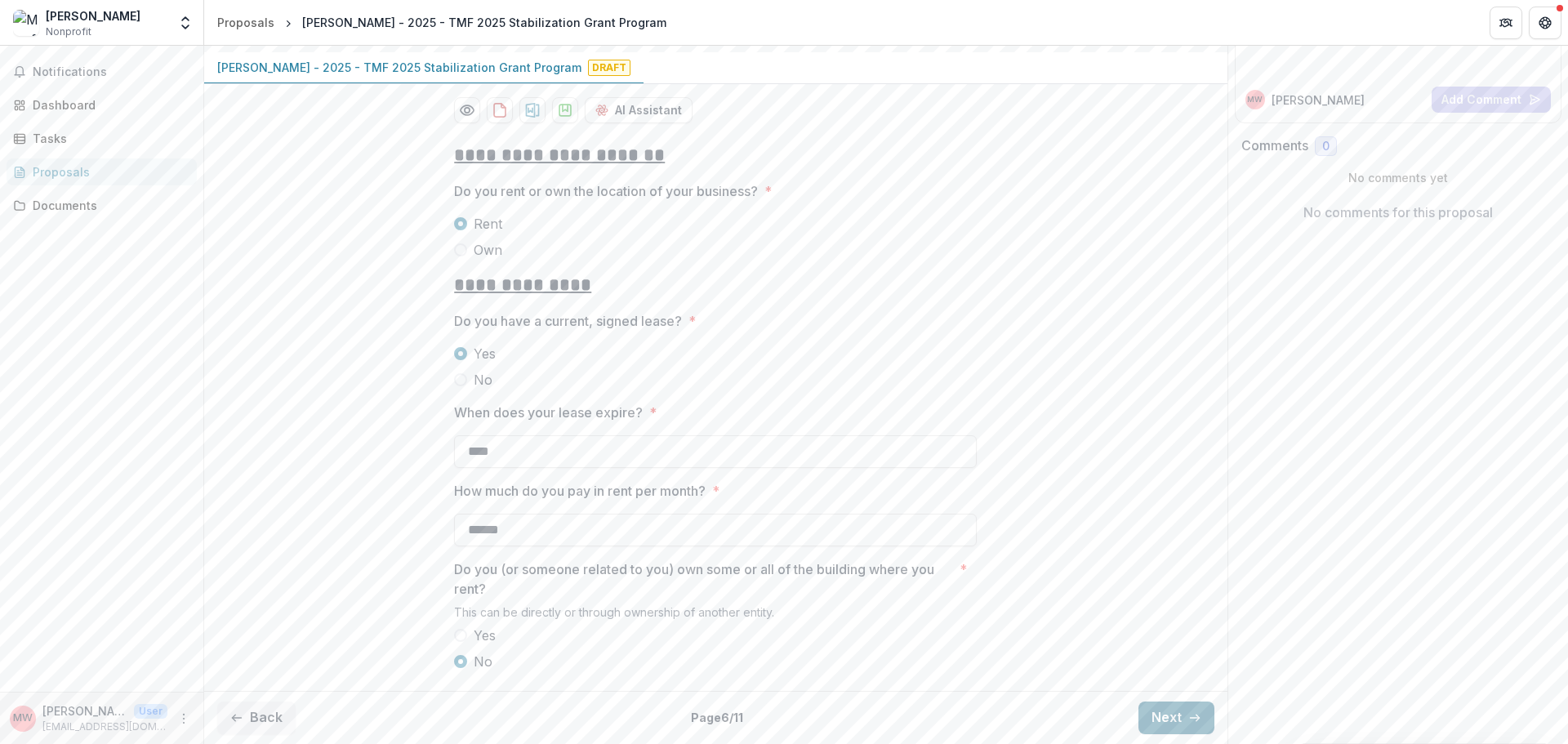
click at [1179, 713] on button "Next" at bounding box center [1176, 718] width 76 height 33
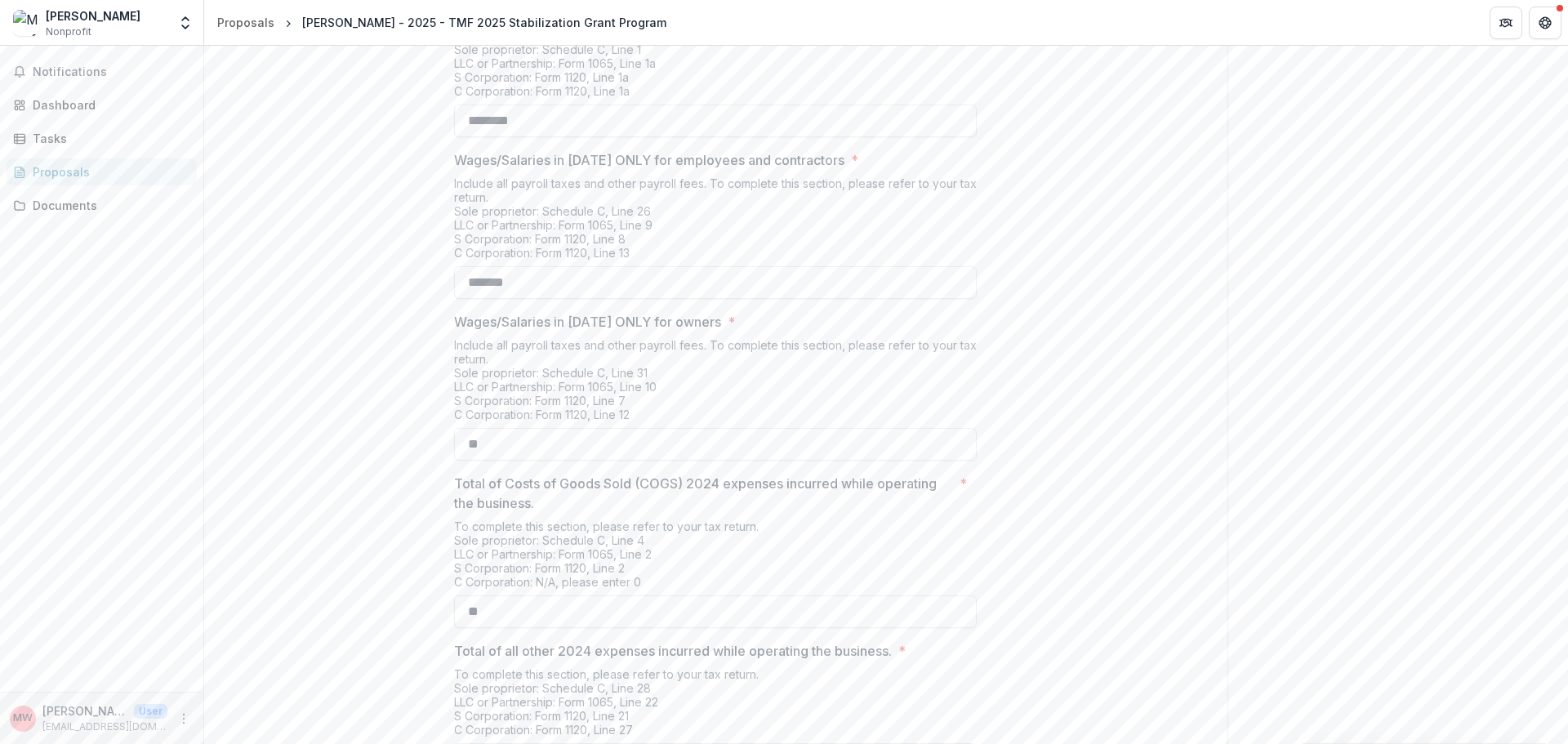
scroll to position [562, 0]
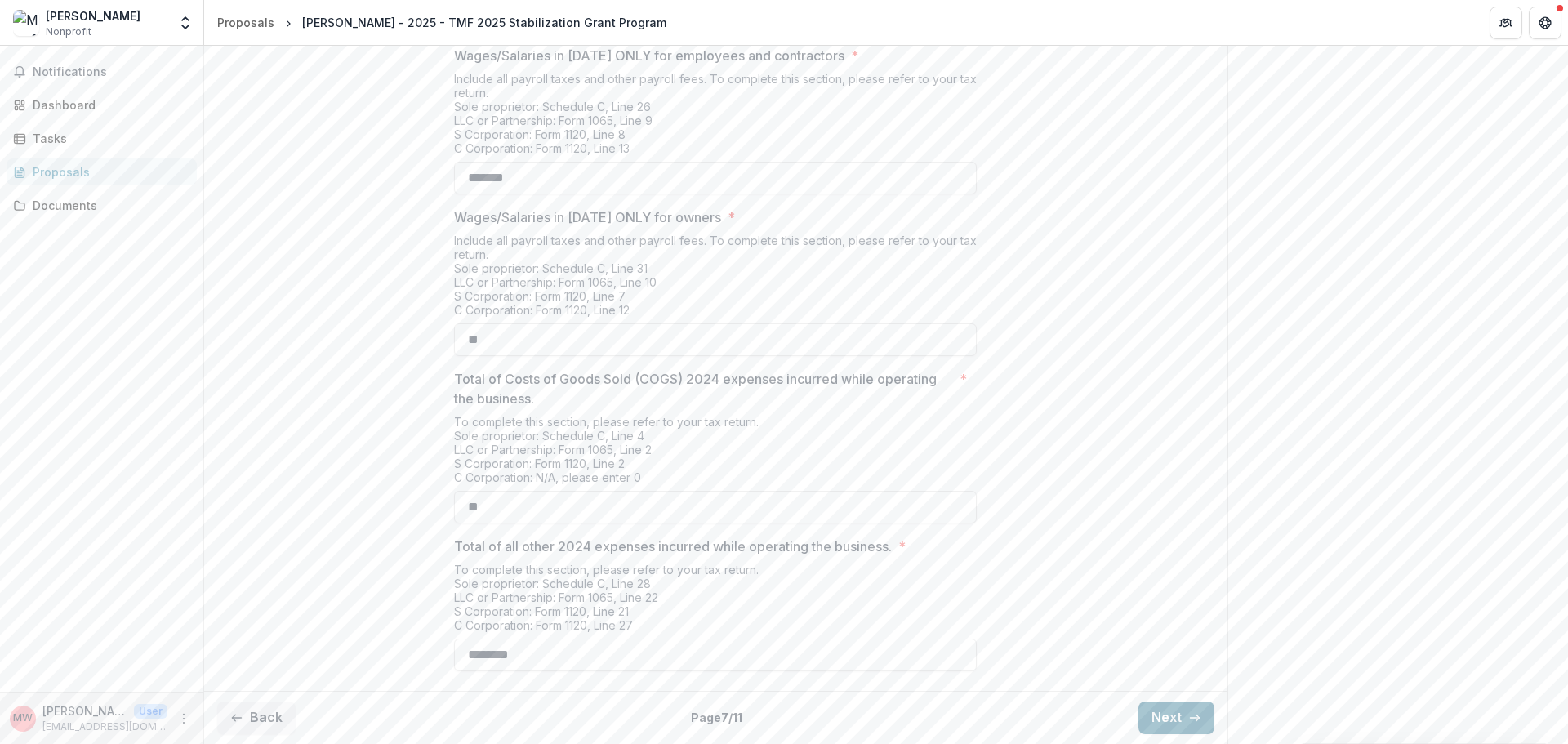
click at [1181, 711] on button "Next" at bounding box center [1176, 718] width 76 height 33
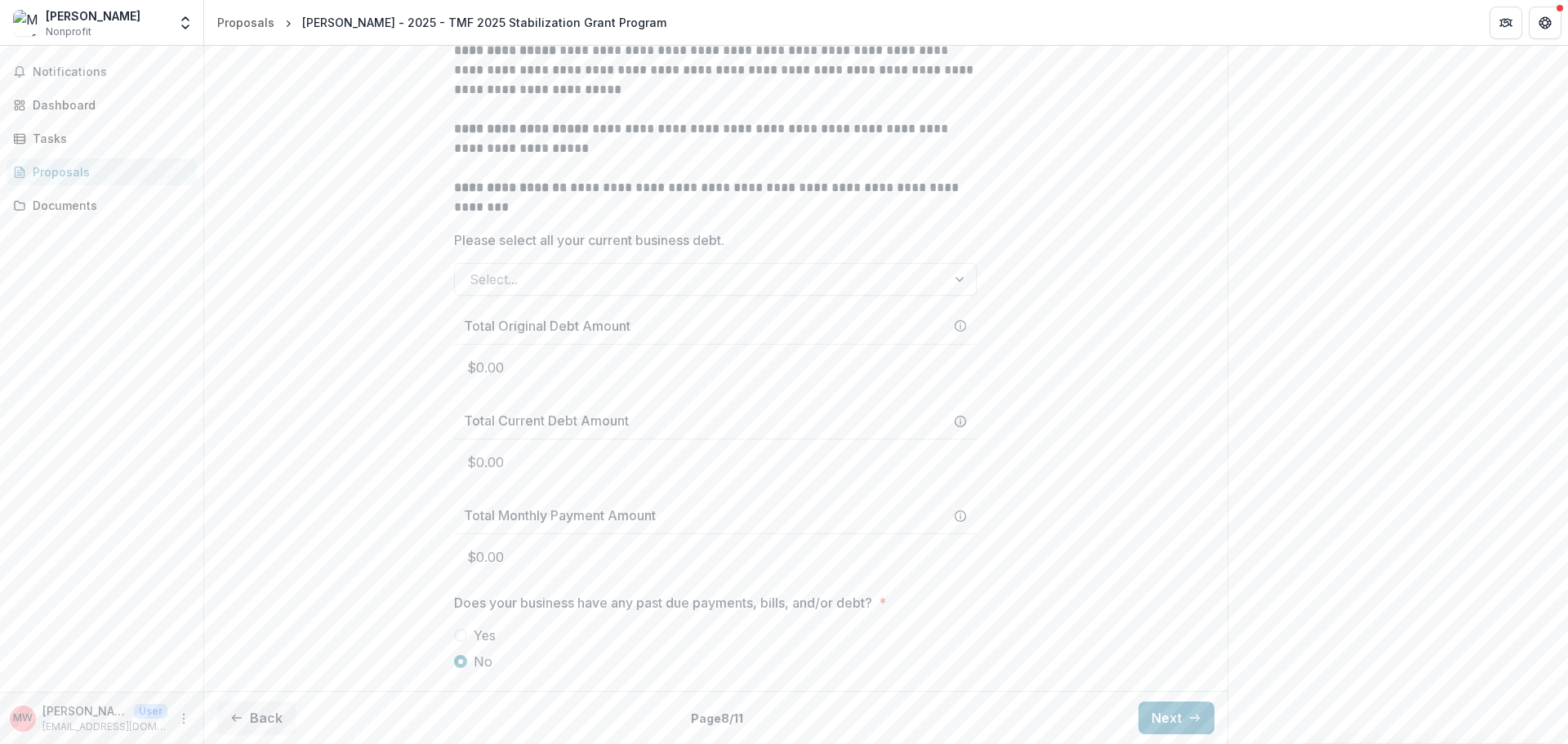
scroll to position [612, 0]
click at [1138, 710] on button "Next" at bounding box center [1176, 718] width 76 height 33
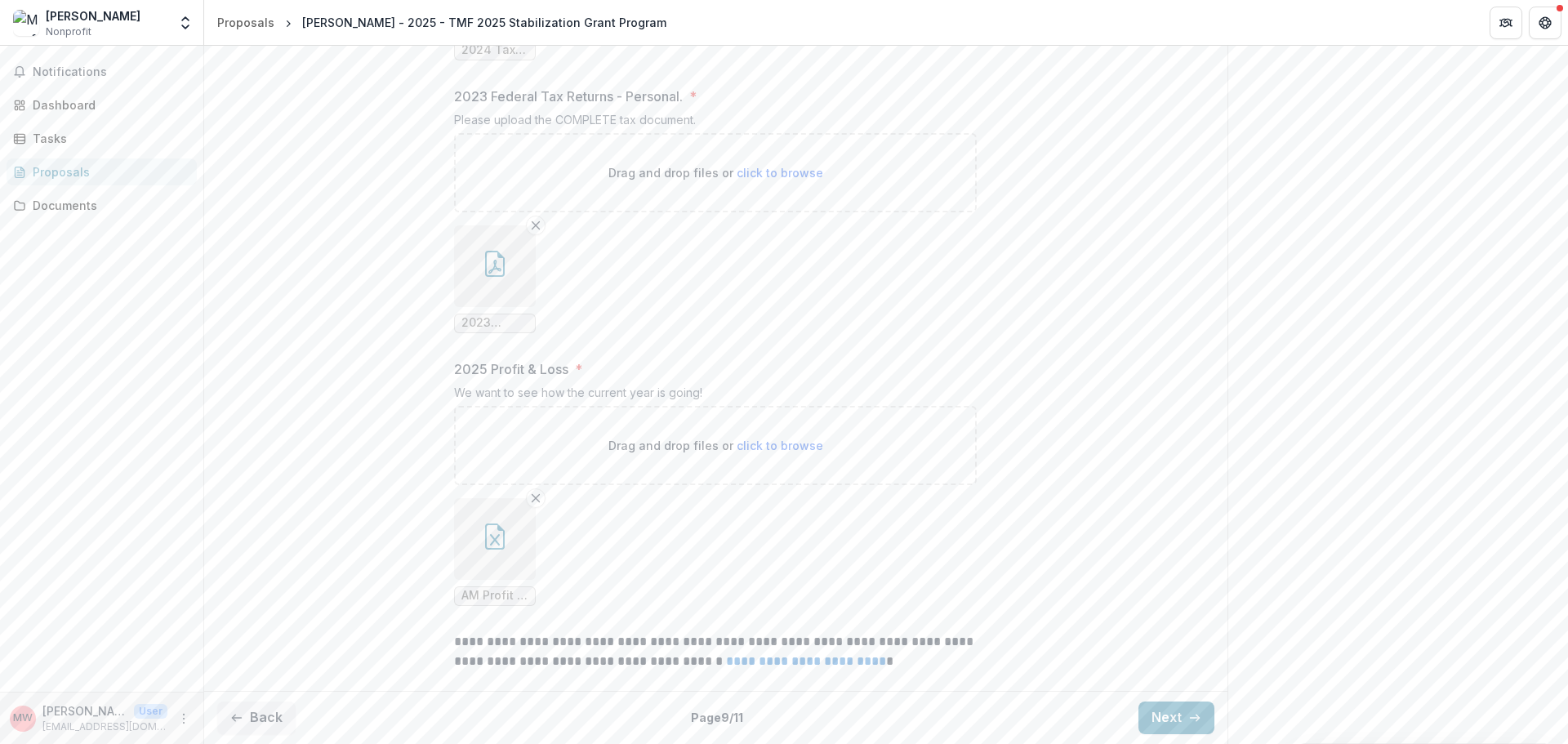
scroll to position [1584, 0]
click at [1188, 720] on icon "button" at bounding box center [1194, 718] width 13 height 13
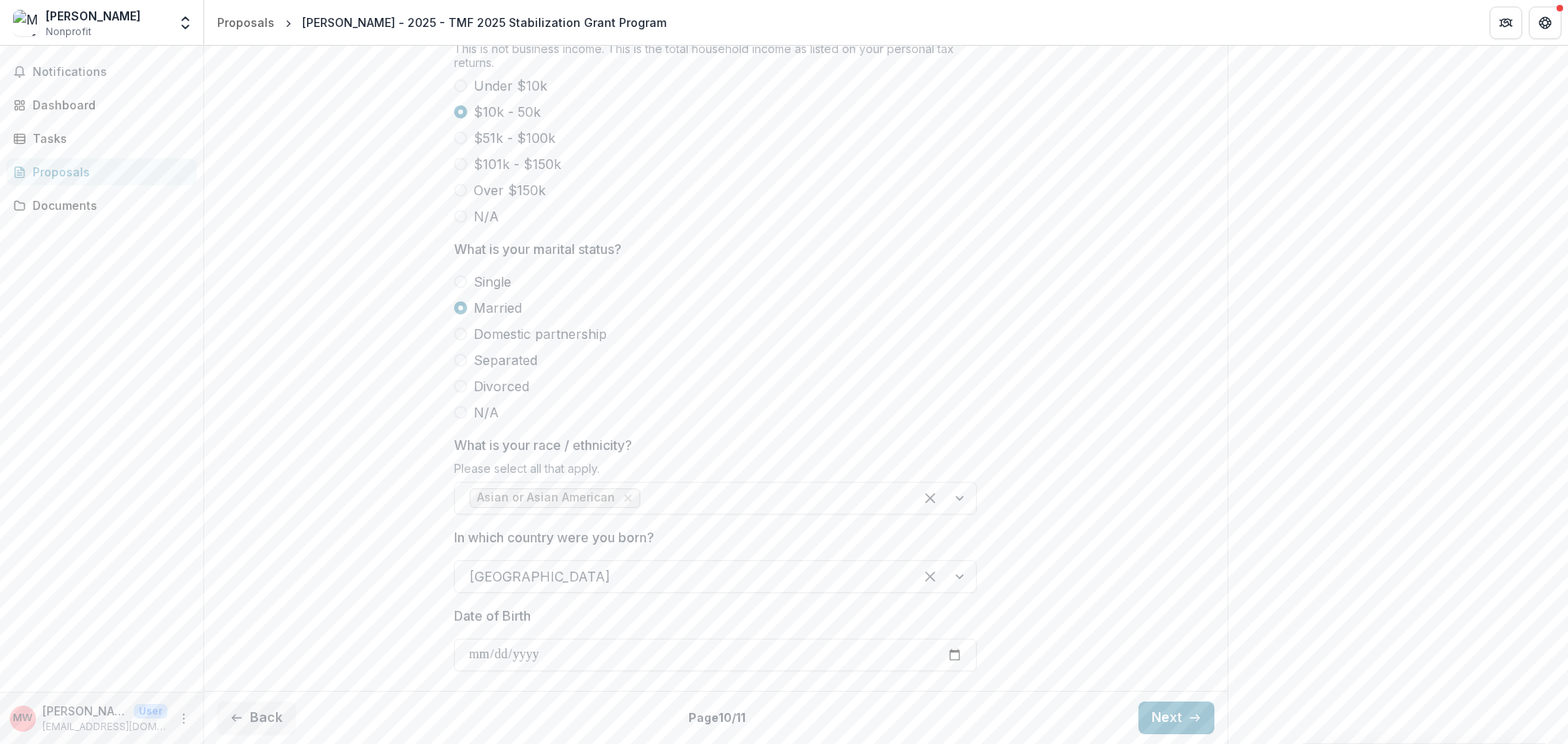
scroll to position [791, 0]
click at [1180, 723] on button "Next" at bounding box center [1176, 718] width 76 height 33
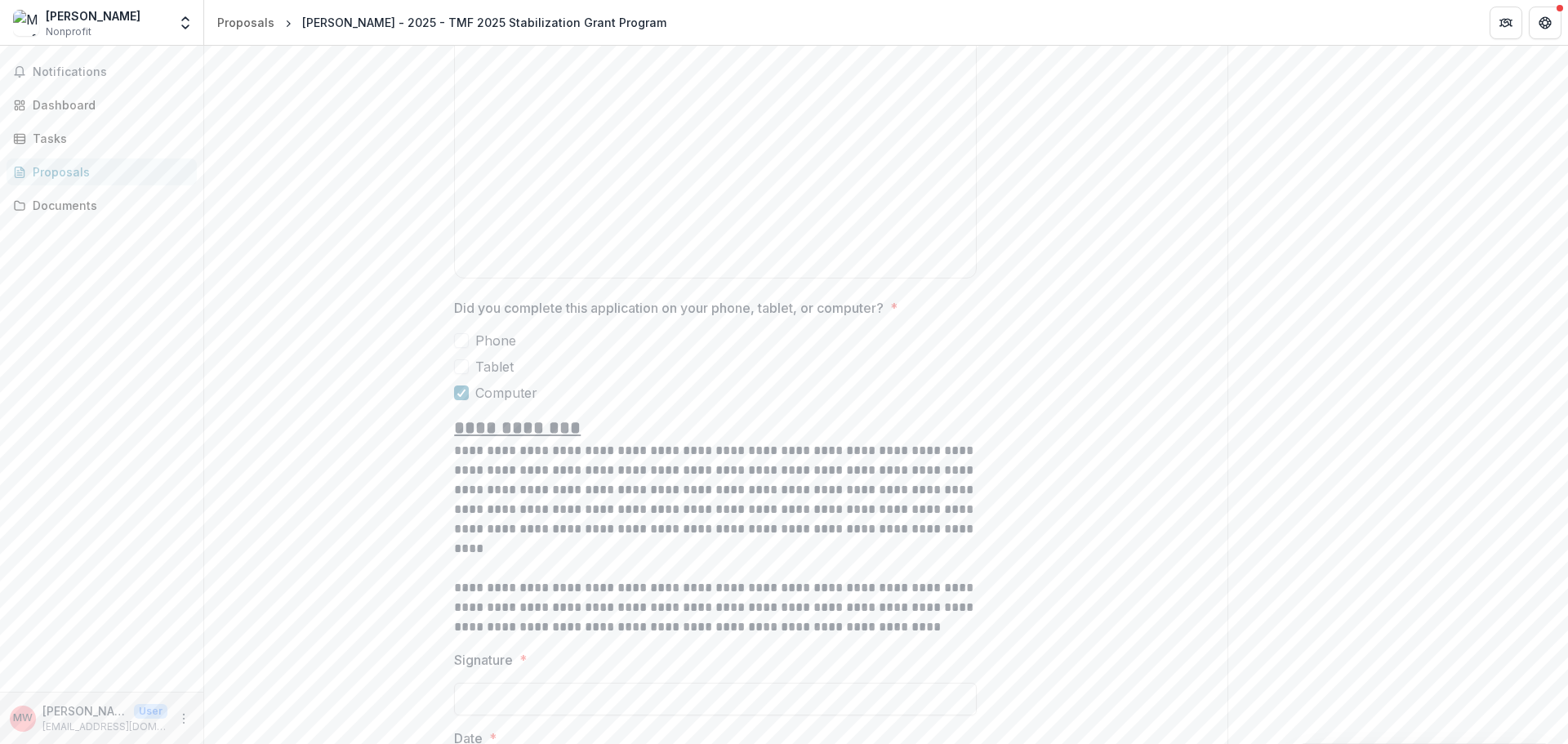
scroll to position [1776, 0]
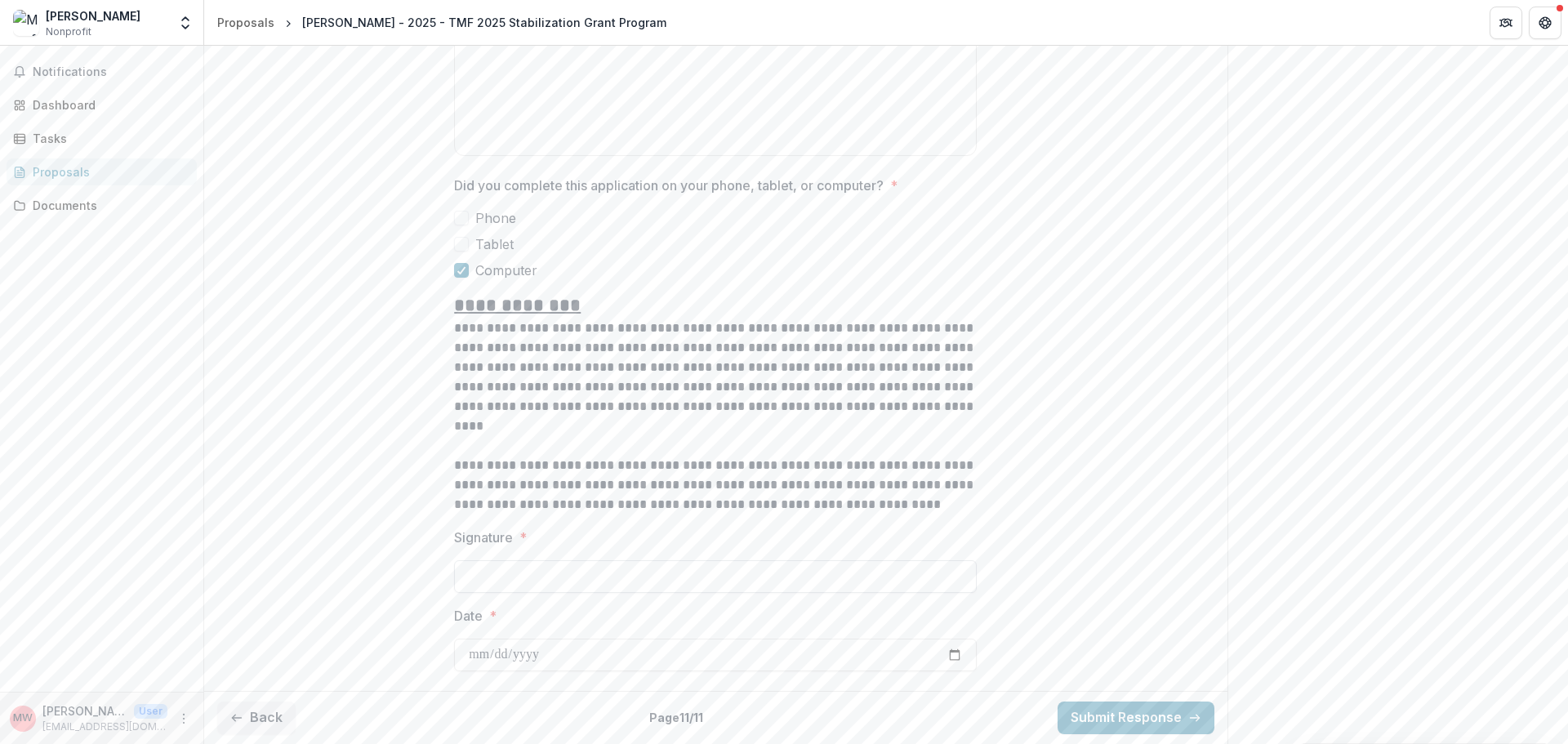
click at [740, 582] on input "Signature *" at bounding box center [716, 576] width 523 height 33
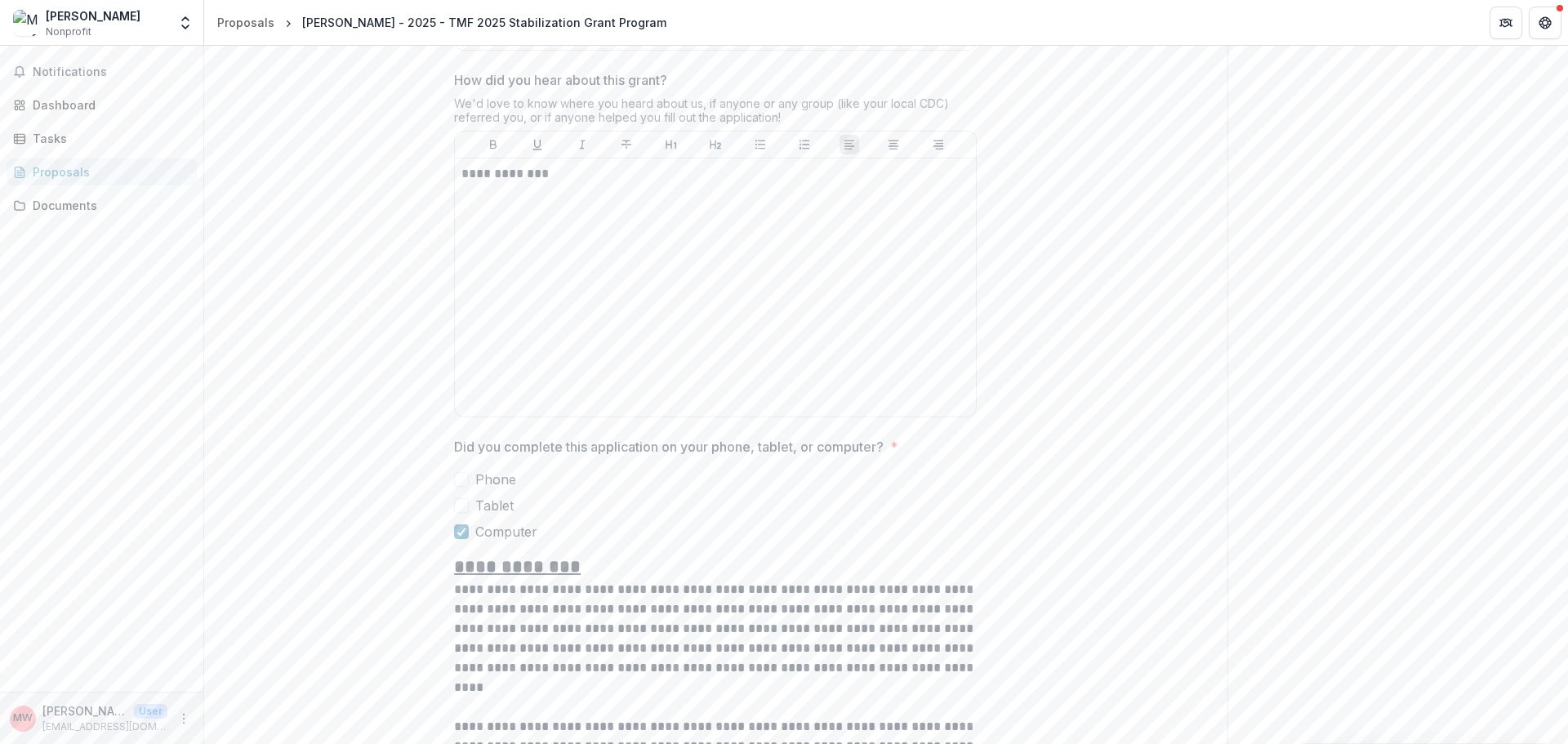
scroll to position [1286, 0]
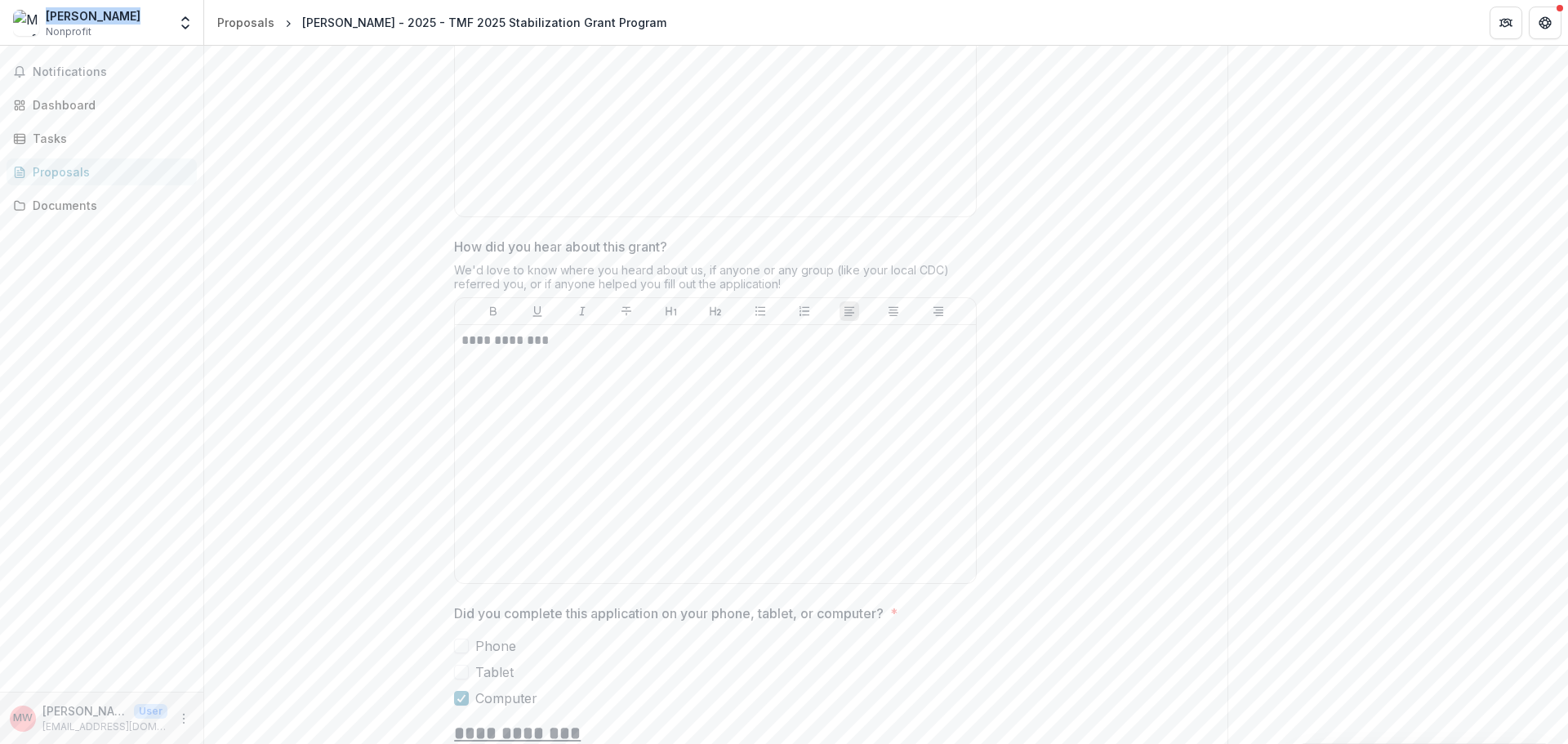
drag, startPoint x: 135, startPoint y: 21, endPoint x: 47, endPoint y: 18, distance: 88.1
click at [47, 18] on div "[PERSON_NAME] Nonprofit" at bounding box center [90, 24] width 154 height 32
copy div "[PERSON_NAME]"
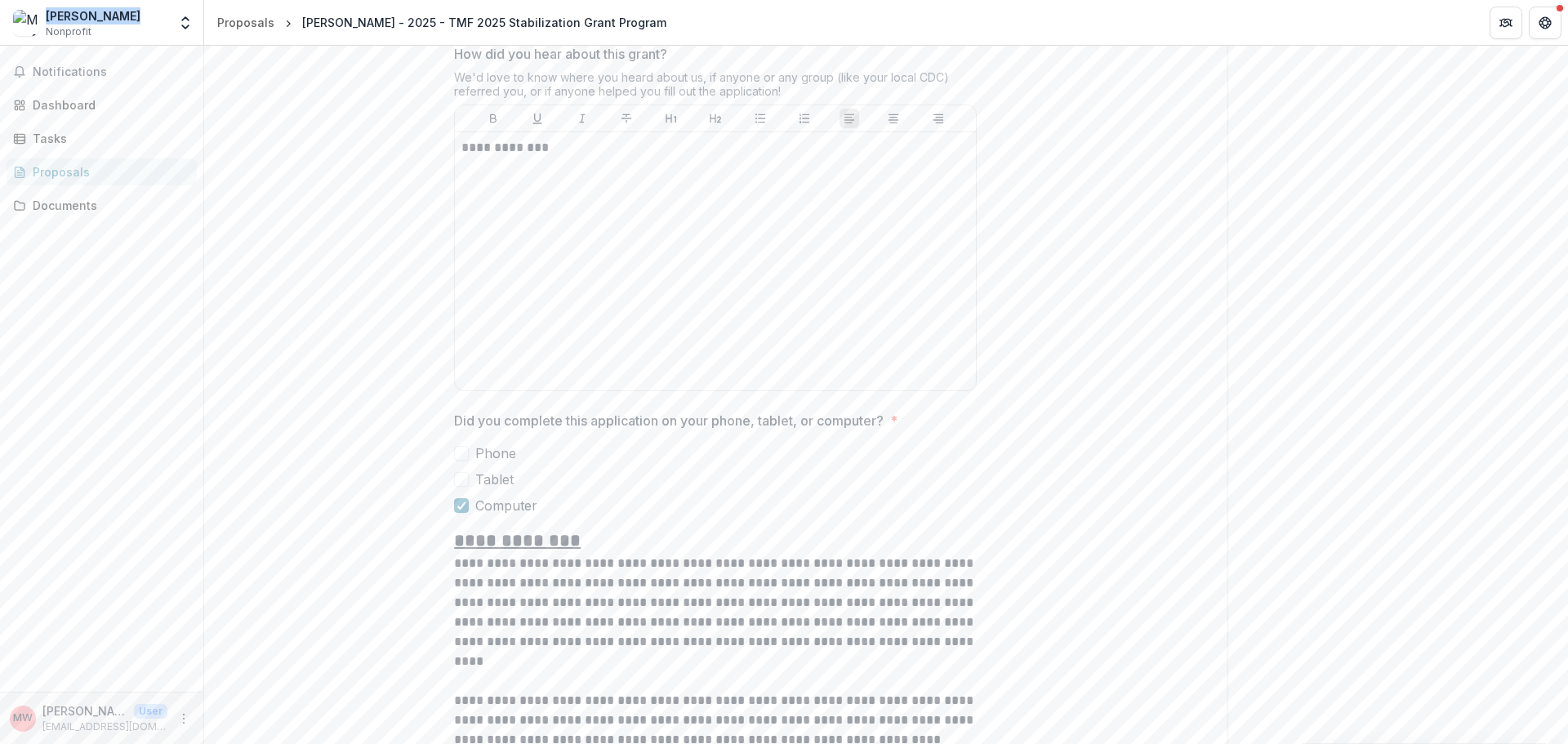
scroll to position [1776, 0]
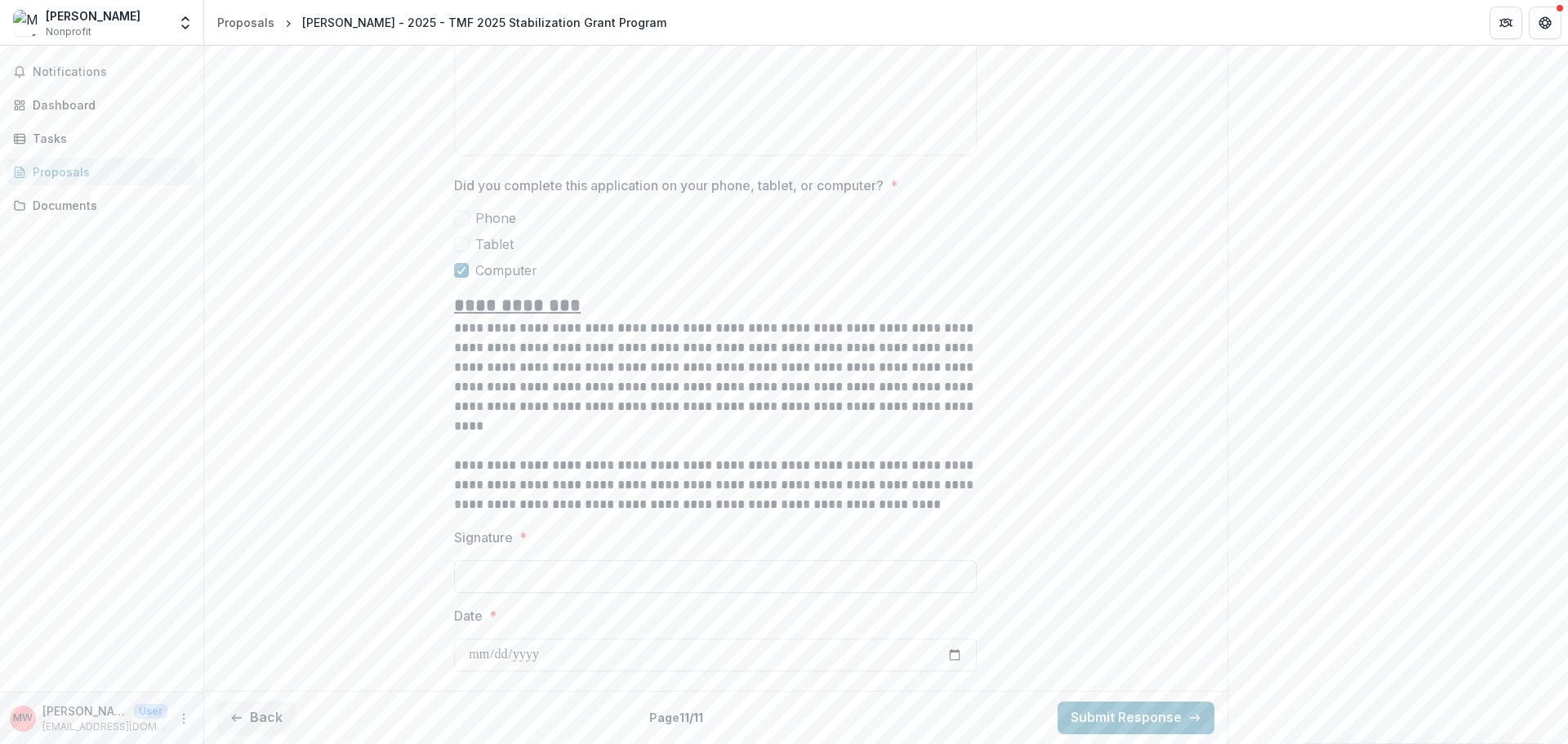
click at [552, 582] on input "Signature *" at bounding box center [716, 576] width 523 height 33
paste input "**********"
type input "**********"
click at [959, 659] on input "Date *" at bounding box center [716, 655] width 523 height 33
type input "**********"
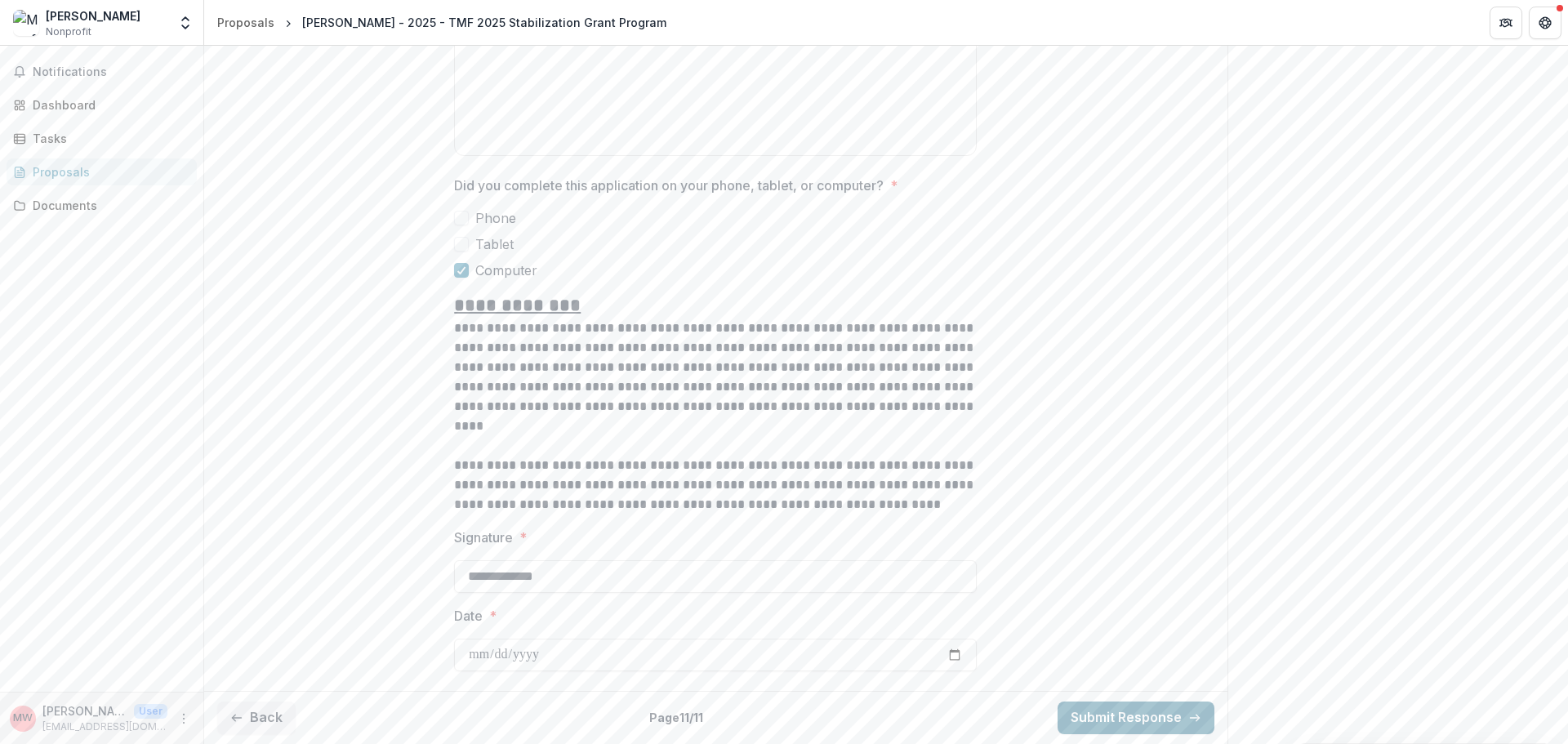
click at [1126, 722] on button "Submit Response" at bounding box center [1136, 718] width 157 height 33
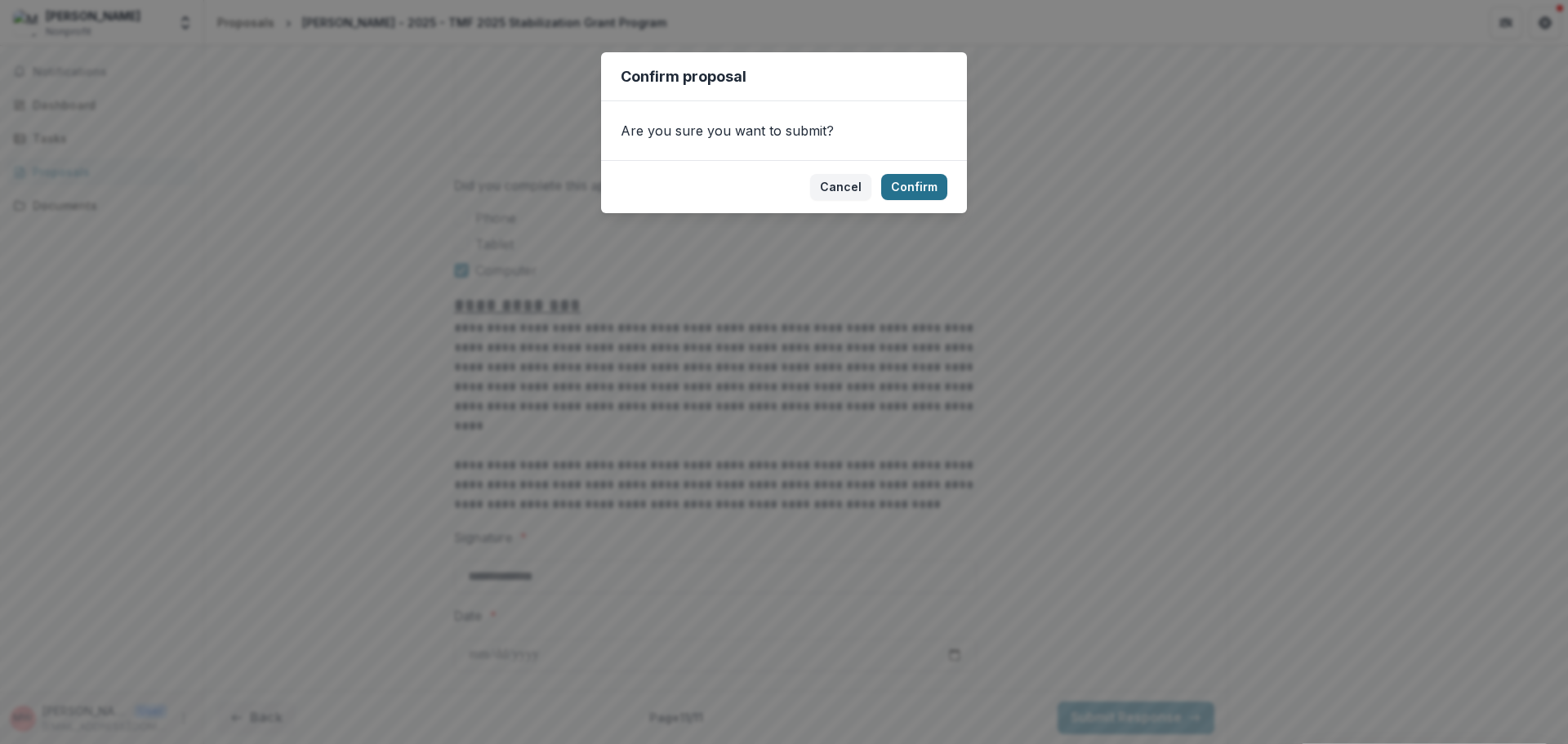
click at [911, 189] on button "Confirm" at bounding box center [914, 187] width 66 height 26
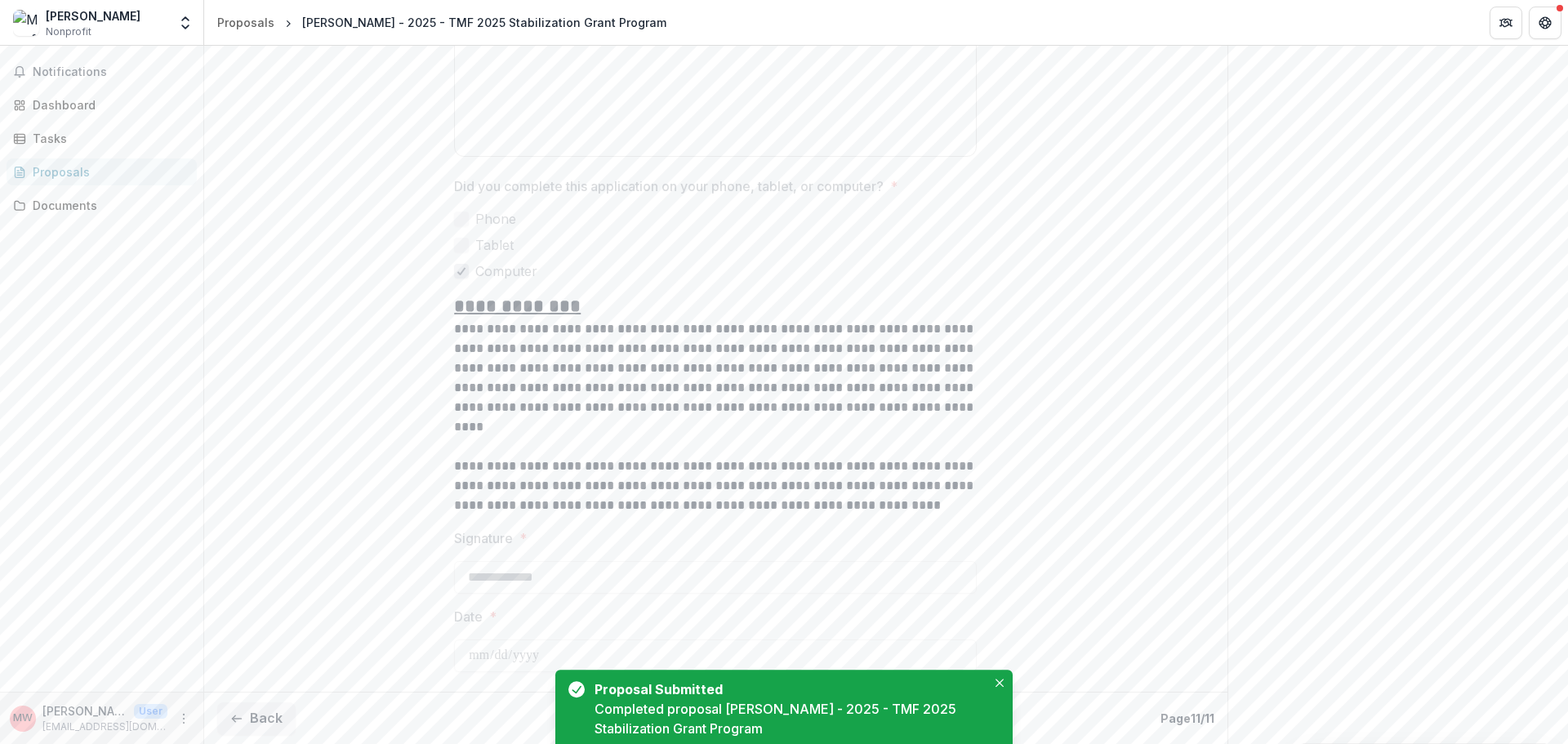
scroll to position [1859, 0]
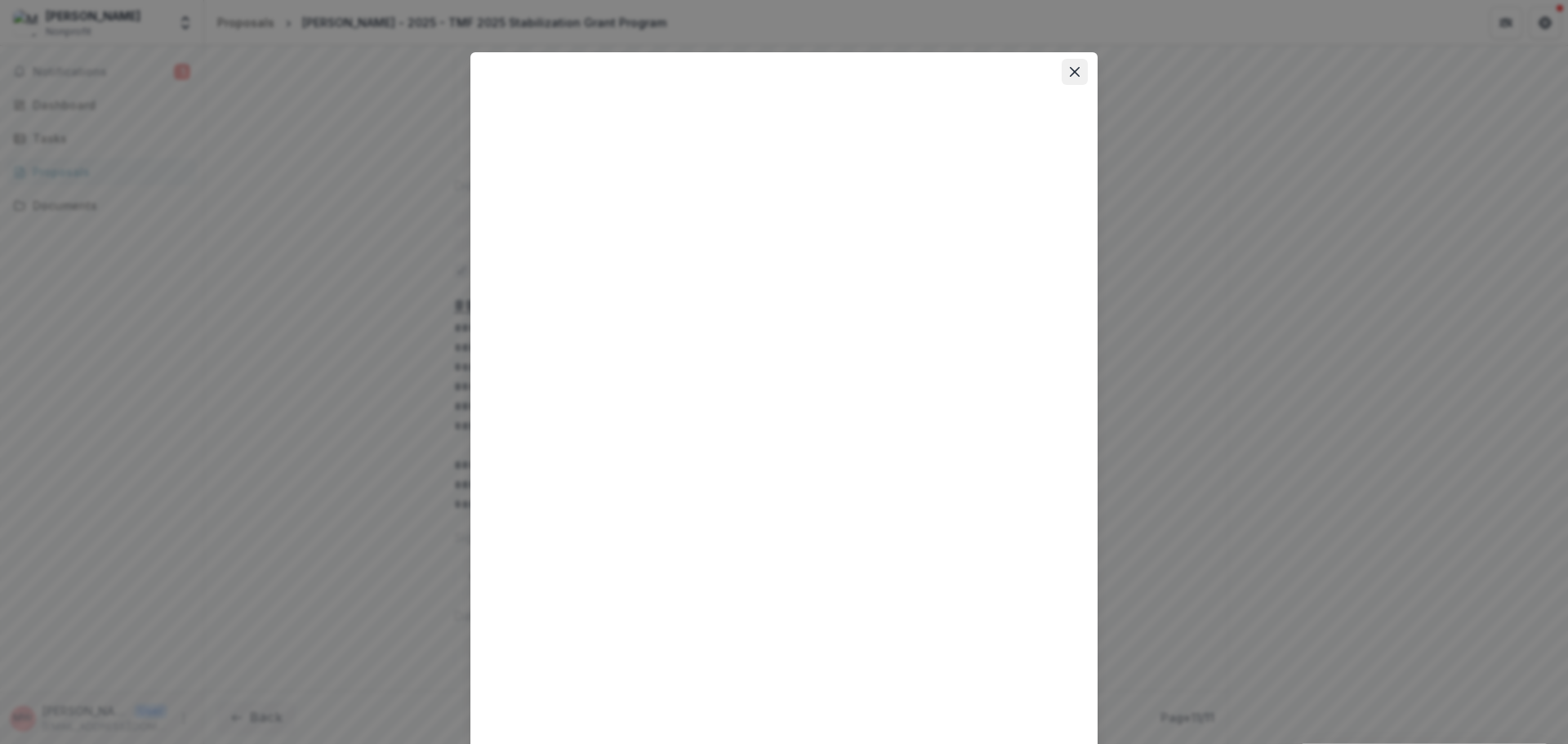
click at [1079, 74] on button "Close" at bounding box center [1075, 71] width 26 height 26
